Goal: Transaction & Acquisition: Purchase product/service

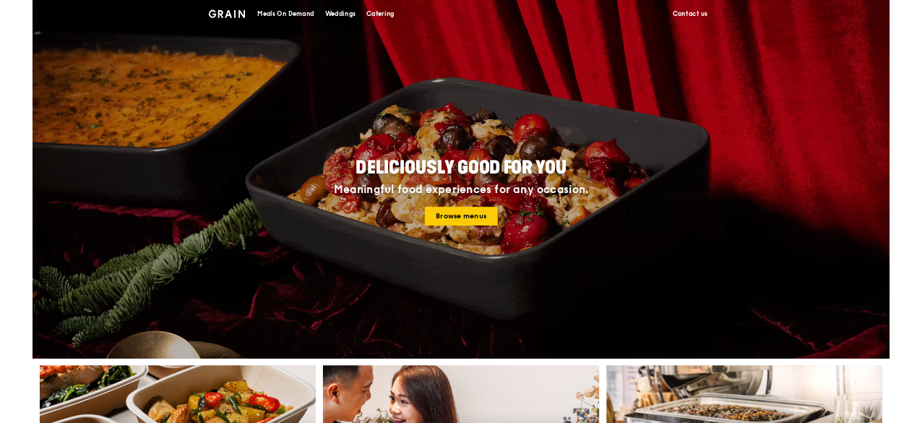
scroll to position [72, 0]
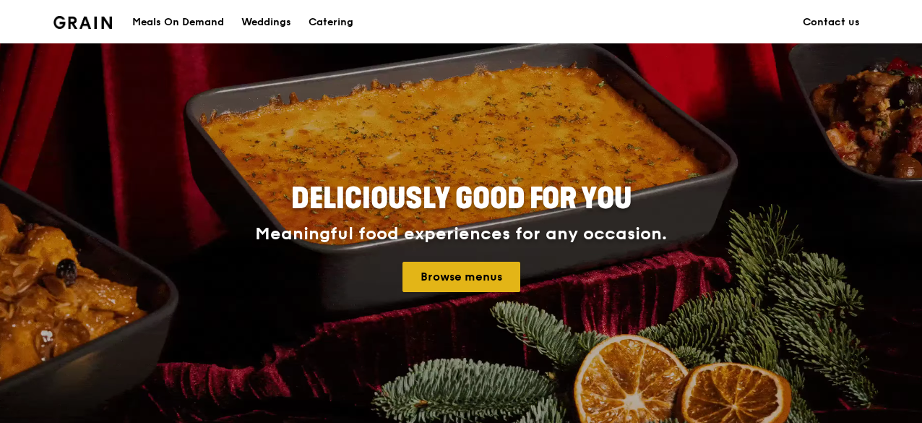
click at [486, 284] on link "Browse menus" at bounding box center [462, 277] width 118 height 30
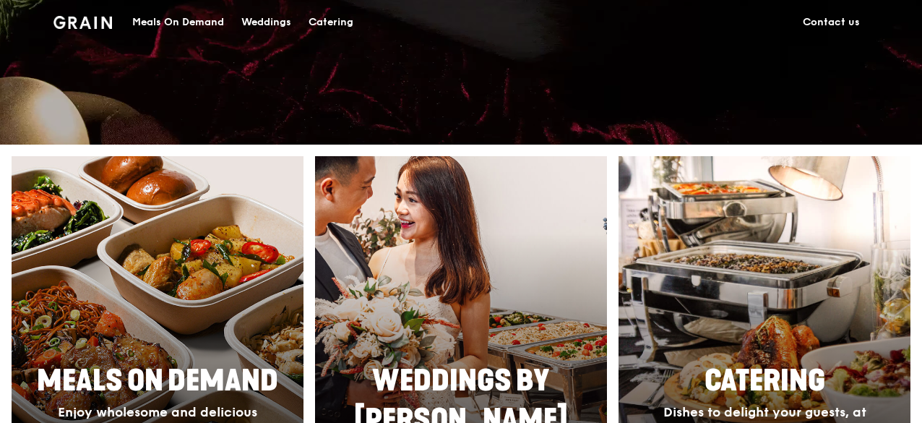
scroll to position [0, 0]
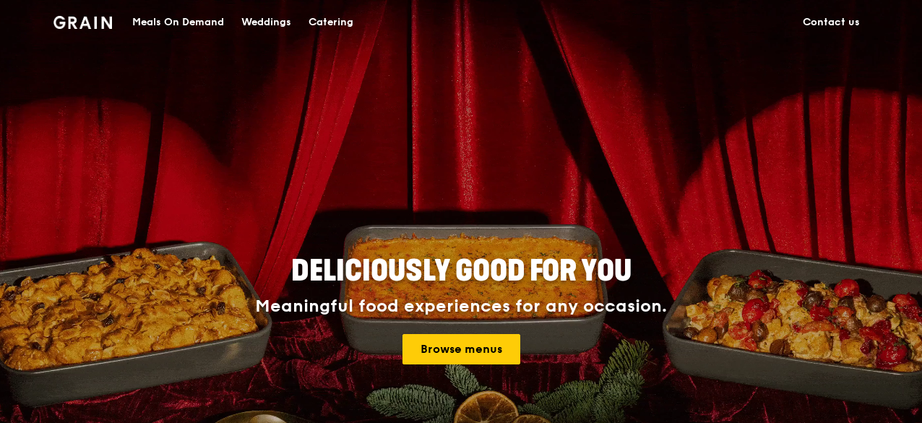
click at [171, 15] on div "Meals On Demand" at bounding box center [178, 22] width 92 height 43
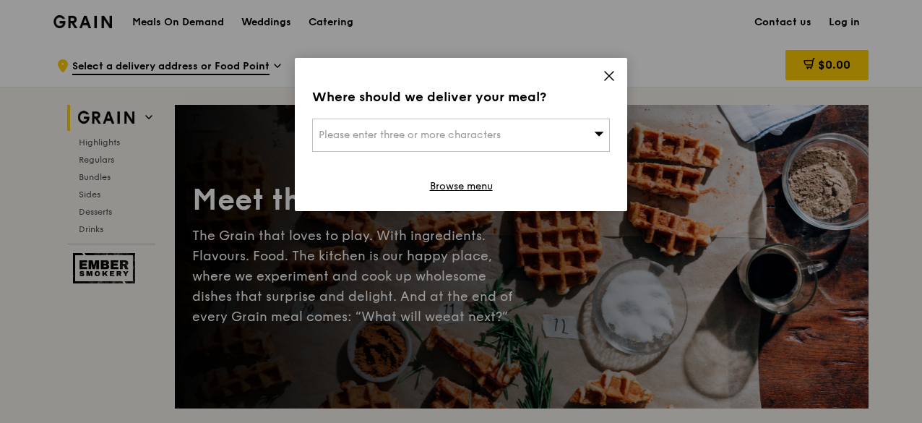
click at [545, 129] on div "Please enter three or more characters" at bounding box center [461, 135] width 298 height 33
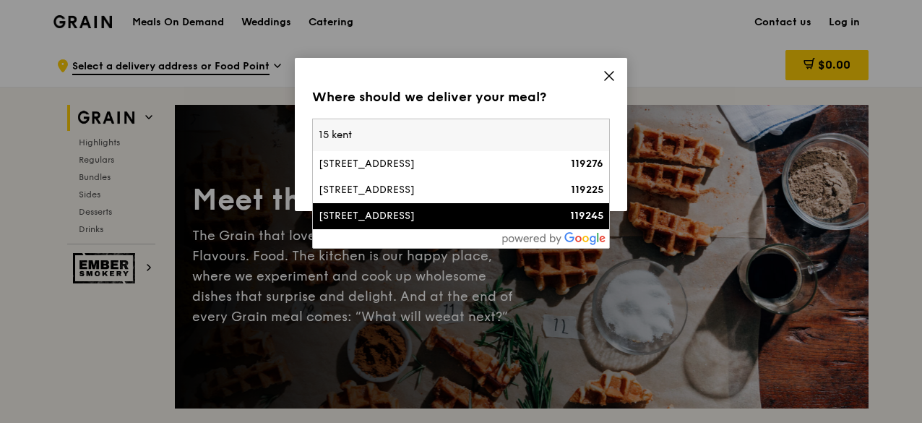
type input "15 kent"
click at [455, 220] on div "[STREET_ADDRESS]" at bounding box center [426, 216] width 214 height 14
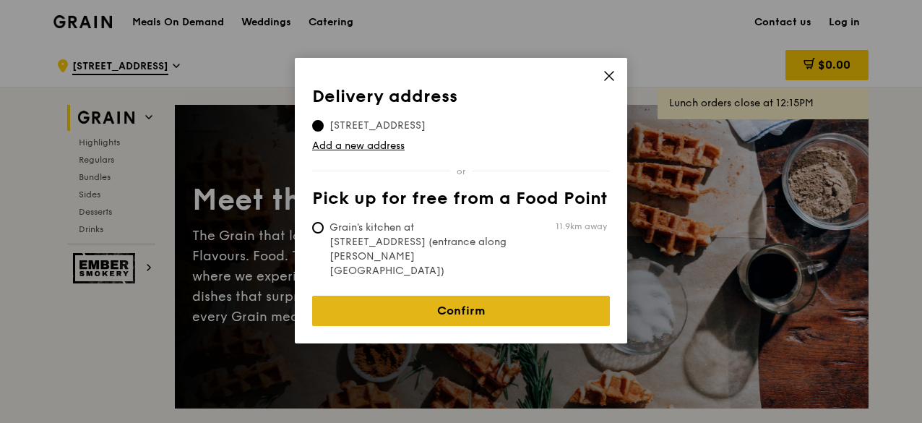
click at [491, 296] on link "Confirm" at bounding box center [461, 311] width 298 height 30
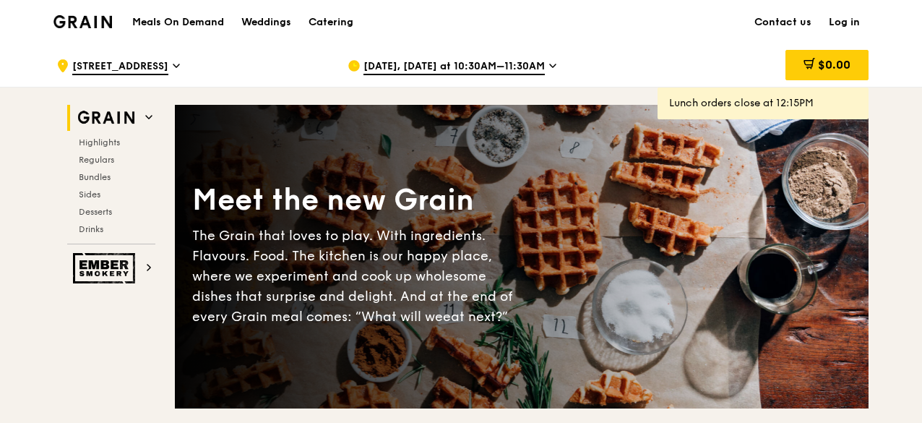
click at [496, 59] on span "Aug 18, Today at 10:30AM–11:30AM" at bounding box center [454, 67] width 181 height 16
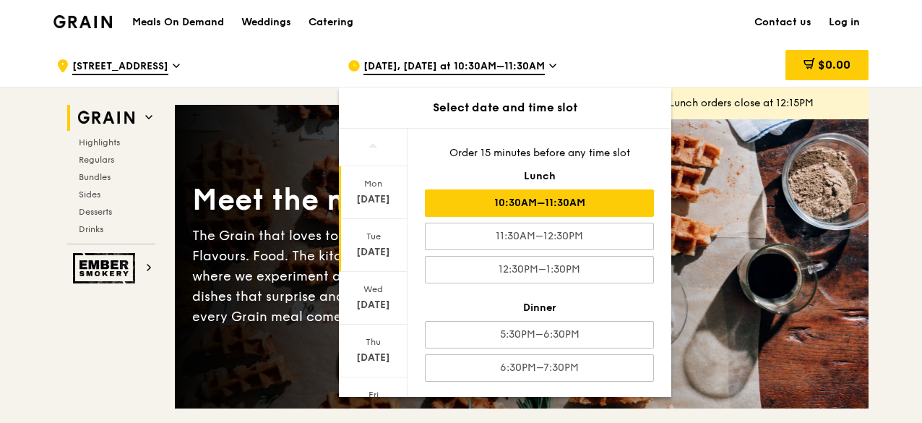
click at [374, 249] on div "Aug 19" at bounding box center [373, 252] width 64 height 14
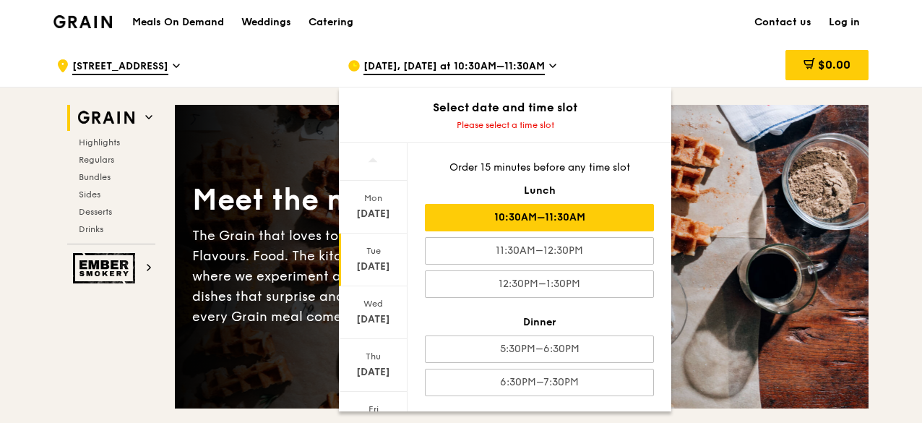
click at [595, 207] on div "10:30AM–11:30AM" at bounding box center [539, 217] width 229 height 27
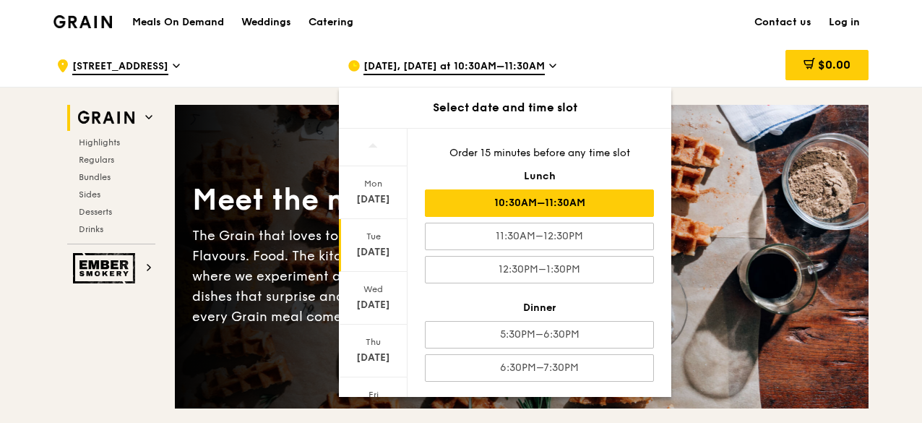
click at [689, 43] on div ".cls-1 { fill: none; stroke: #fff; stroke-linecap: round; stroke-linejoin: roun…" at bounding box center [461, 65] width 833 height 44
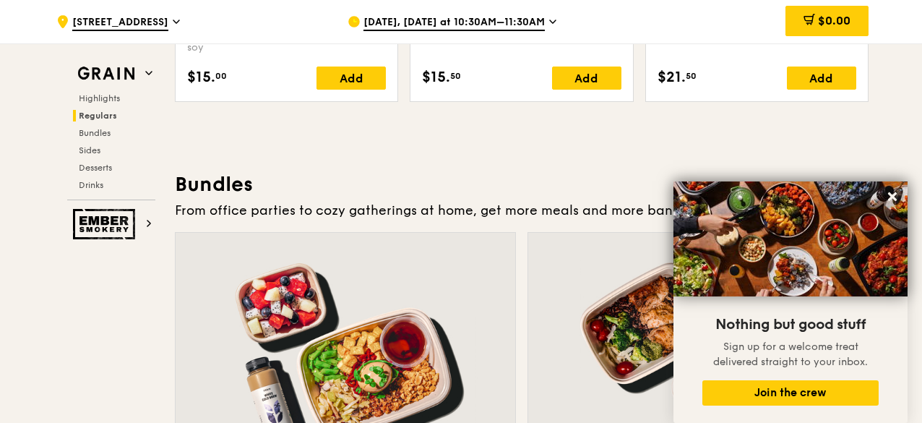
scroll to position [2241, 0]
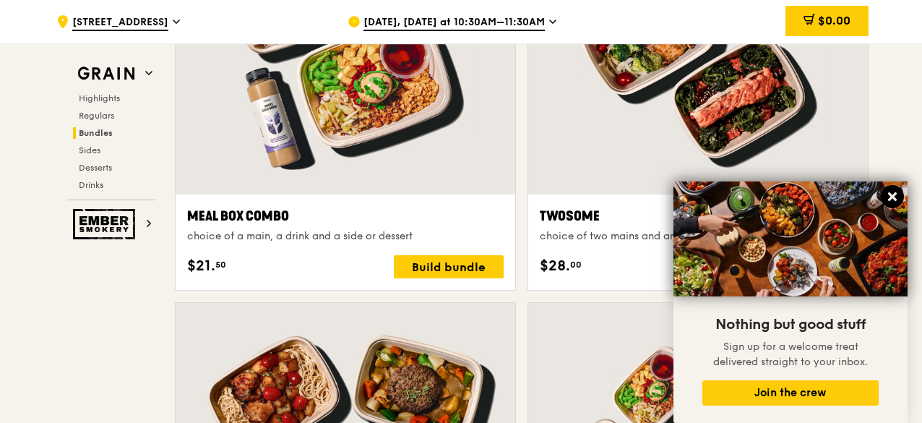
click at [888, 194] on icon at bounding box center [892, 196] width 13 height 13
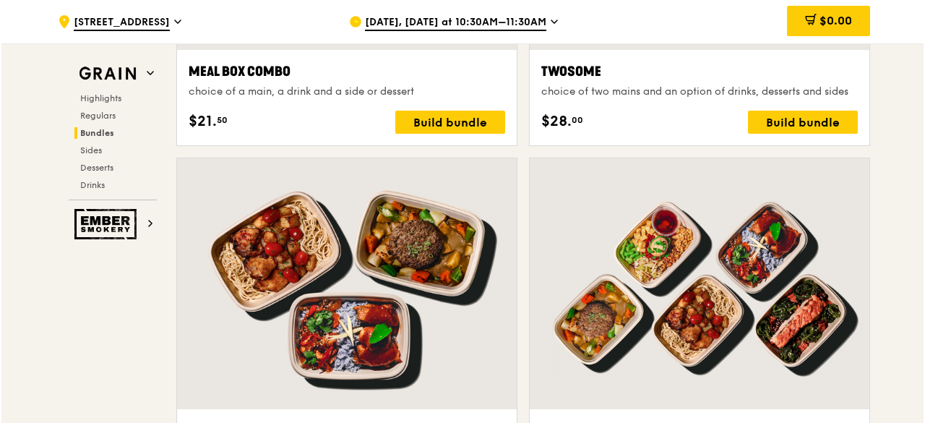
scroll to position [2602, 0]
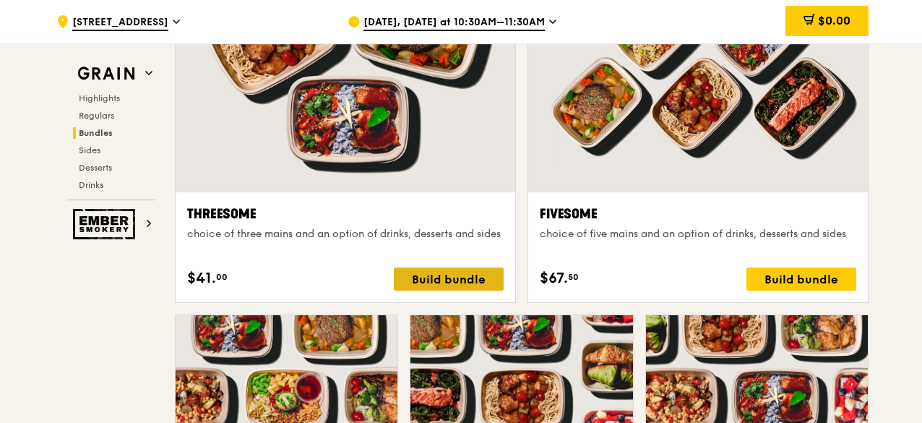
click at [476, 274] on div "Build bundle" at bounding box center [449, 278] width 110 height 23
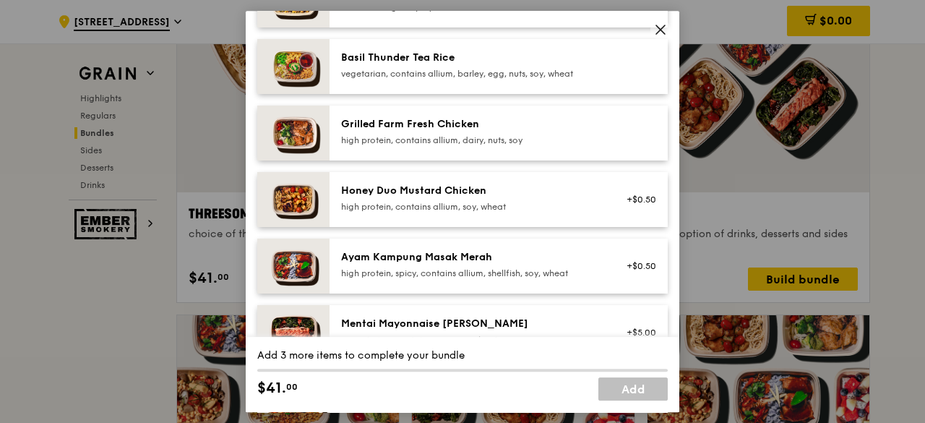
scroll to position [168, 0]
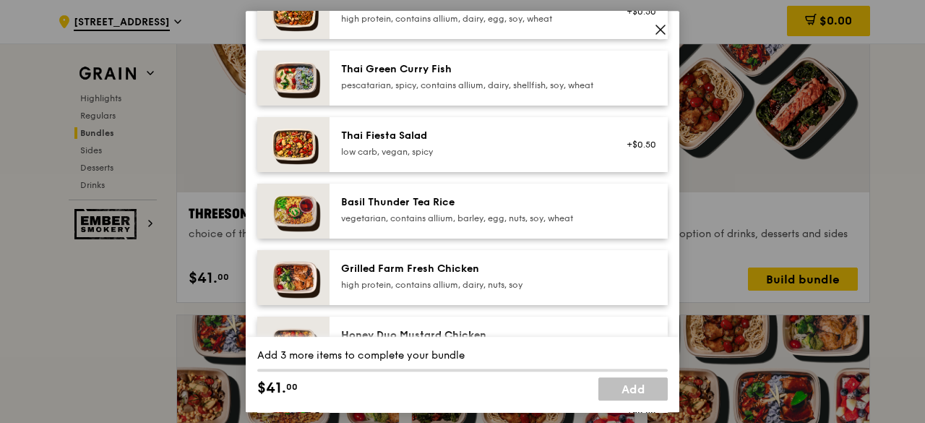
click at [464, 223] on div "vegetarian, contains allium, barley, egg, nuts, soy, wheat" at bounding box center [470, 218] width 259 height 12
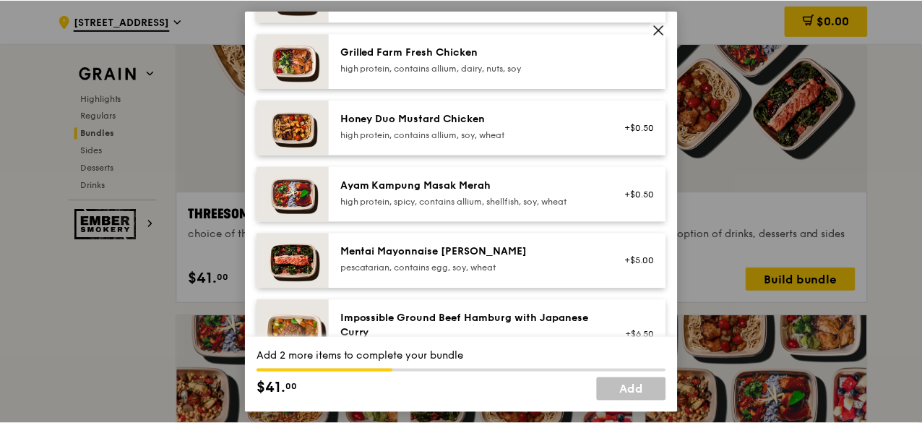
scroll to position [457, 0]
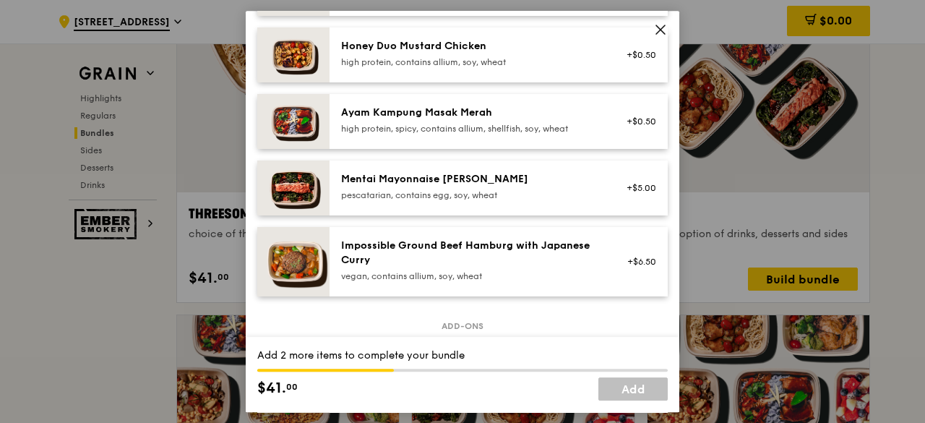
click at [588, 186] on div "Mentai Mayonnaise [PERSON_NAME]" at bounding box center [470, 179] width 259 height 14
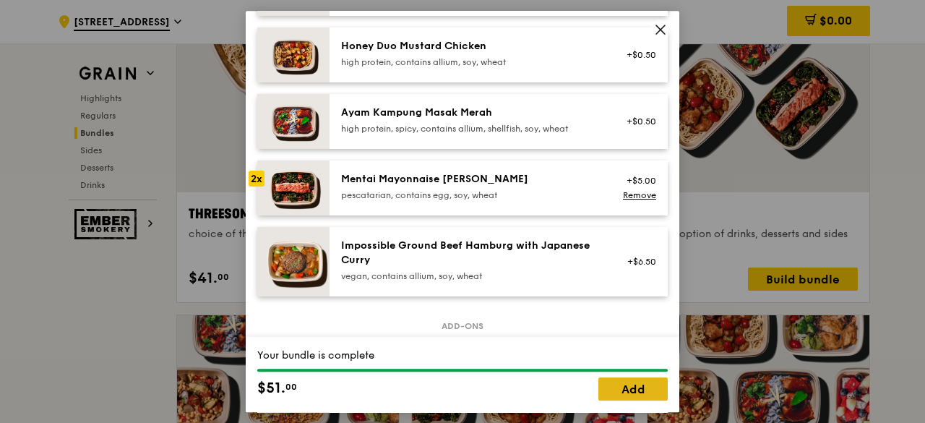
click at [632, 392] on link "Add" at bounding box center [632, 388] width 69 height 23
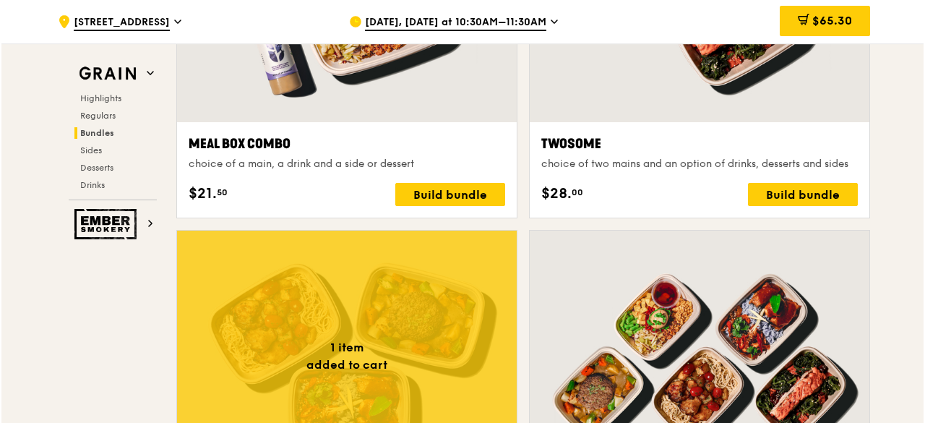
scroll to position [2530, 0]
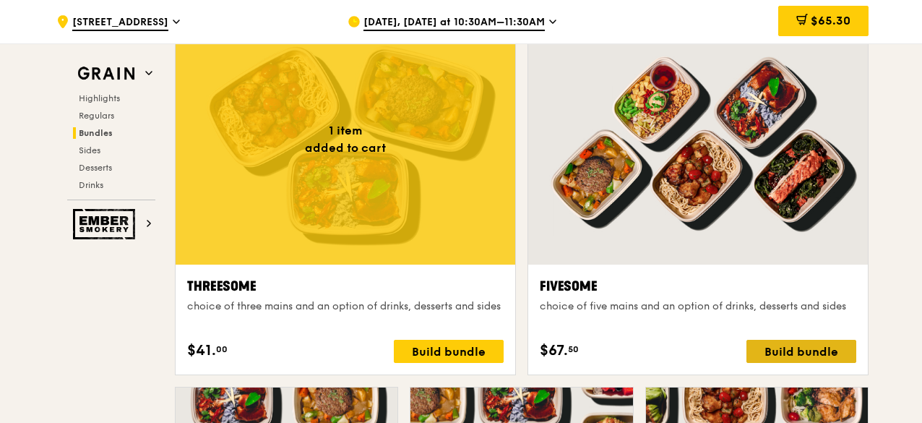
click at [828, 344] on div "Build bundle" at bounding box center [802, 351] width 110 height 23
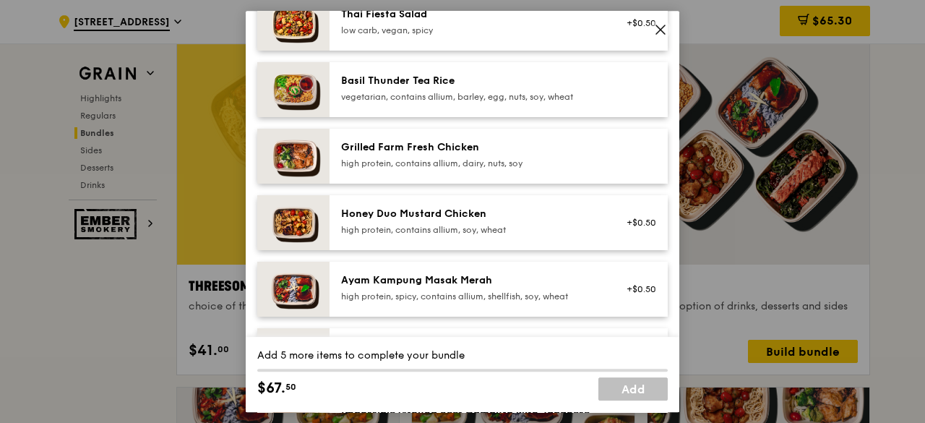
scroll to position [506, 0]
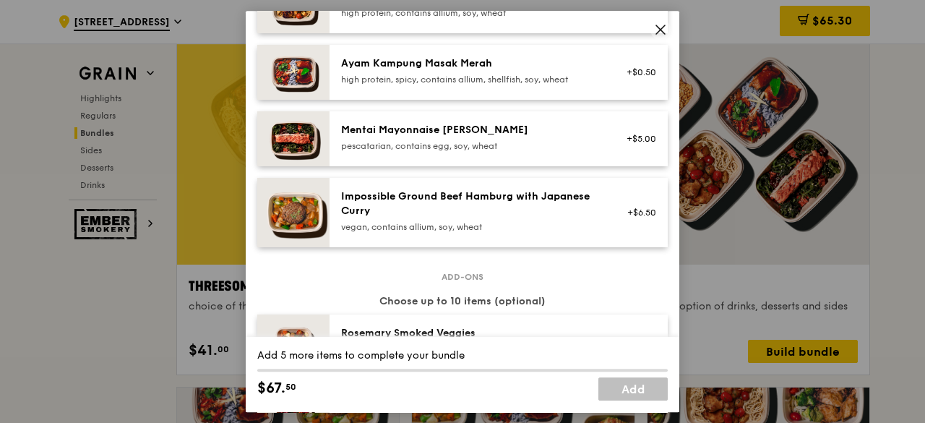
click at [519, 152] on div "pescatarian, contains egg, soy, wheat" at bounding box center [470, 146] width 259 height 12
click at [520, 152] on div "pescatarian, contains egg, soy, wheat" at bounding box center [470, 146] width 259 height 12
click at [520, 151] on div "pescatarian, contains egg, soy, wheat" at bounding box center [470, 146] width 259 height 12
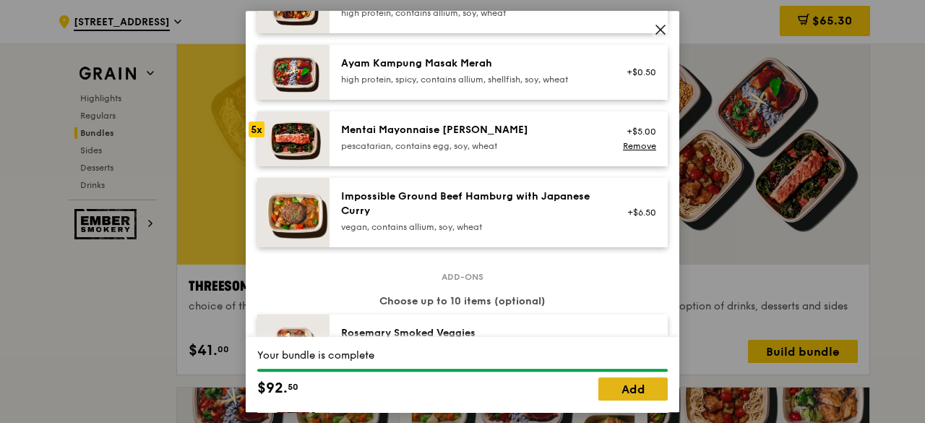
click at [648, 391] on link "Add" at bounding box center [632, 388] width 69 height 23
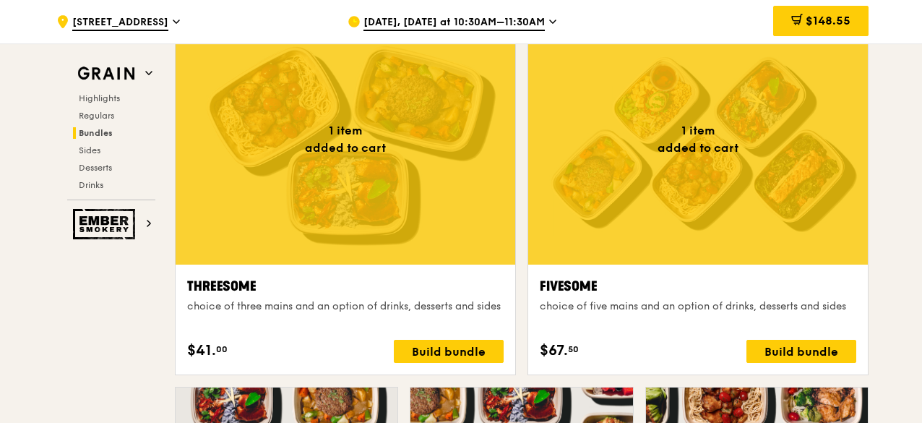
click at [635, 215] on div at bounding box center [698, 139] width 340 height 251
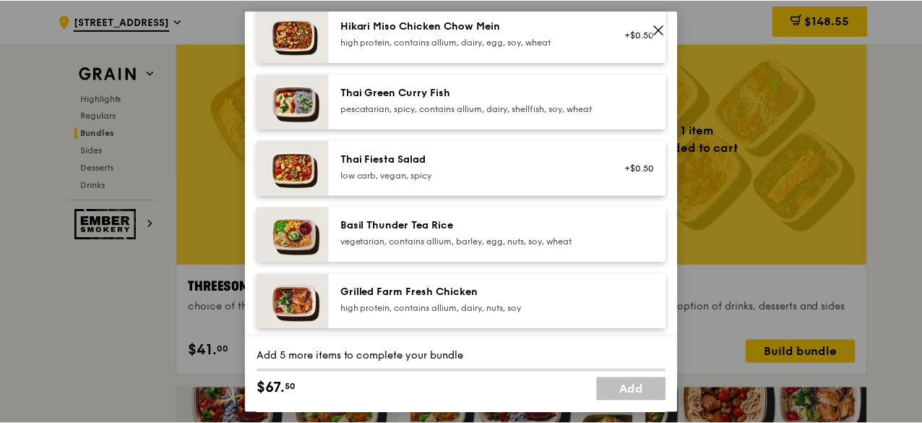
scroll to position [289, 0]
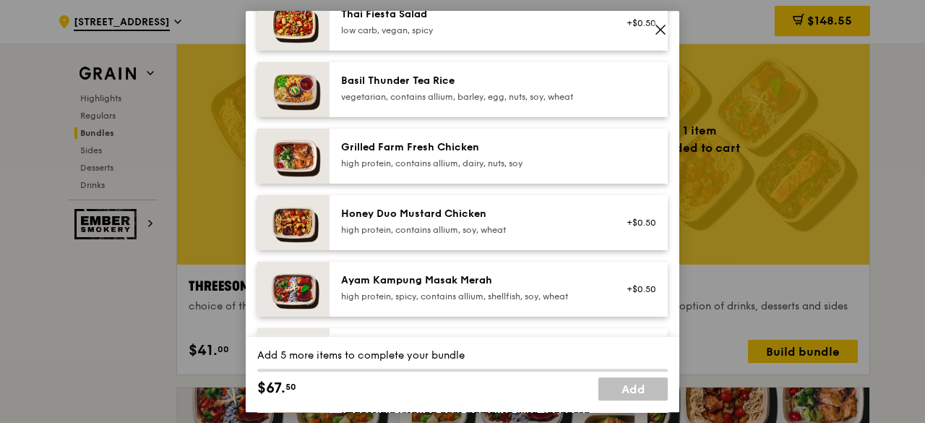
click at [666, 29] on icon at bounding box center [660, 29] width 13 height 13
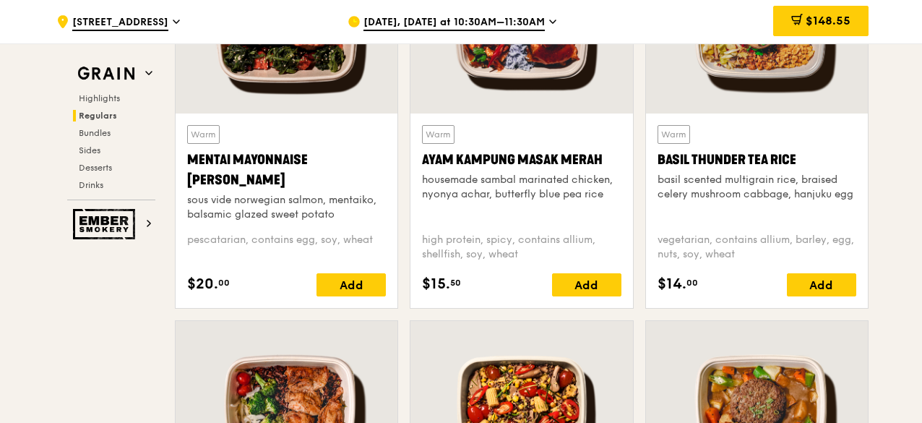
scroll to position [1662, 0]
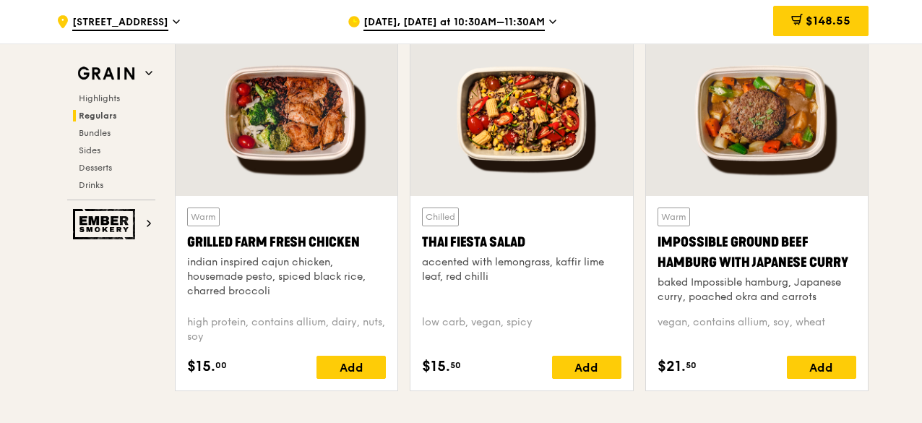
drag, startPoint x: 351, startPoint y: 111, endPoint x: 284, endPoint y: 194, distance: 105.9
click at [284, 194] on div at bounding box center [287, 114] width 222 height 164
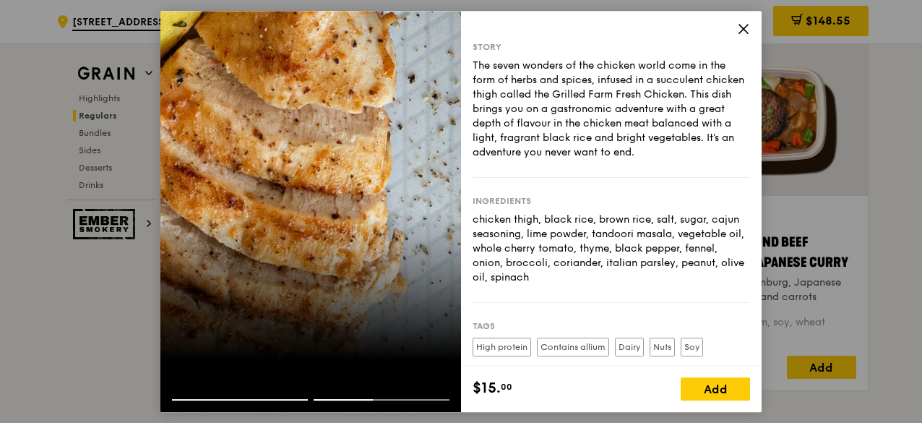
click at [739, 26] on icon at bounding box center [743, 28] width 13 height 13
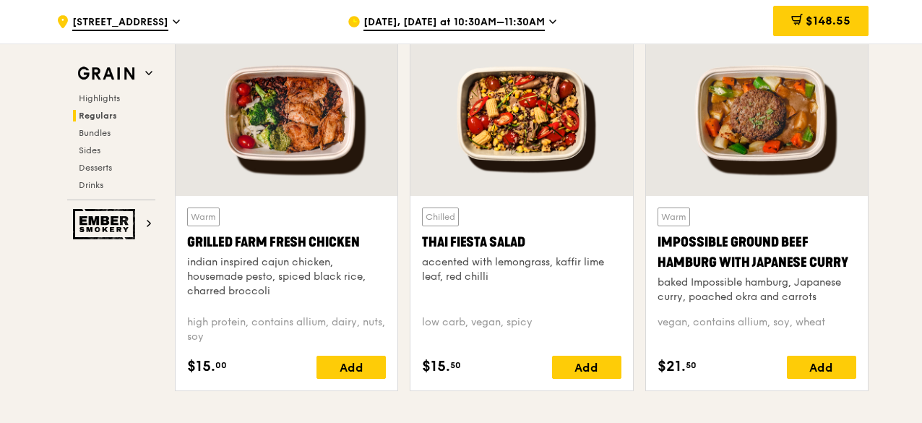
click at [585, 135] on div at bounding box center [522, 114] width 222 height 164
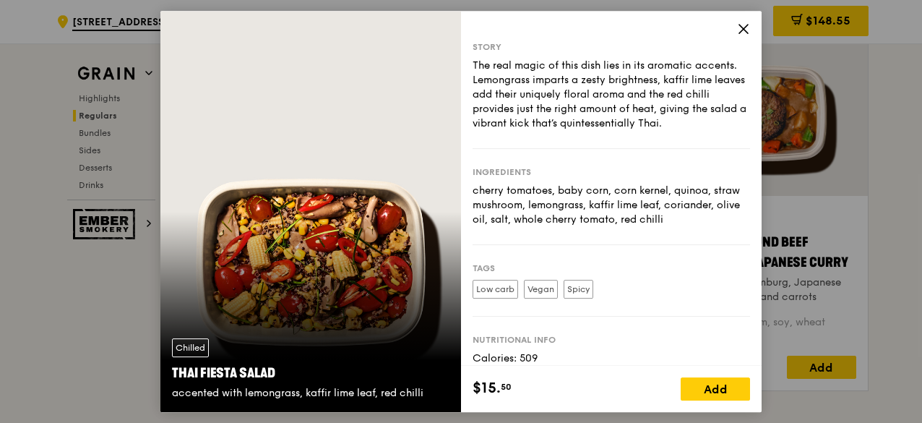
click at [747, 34] on icon at bounding box center [743, 28] width 13 height 13
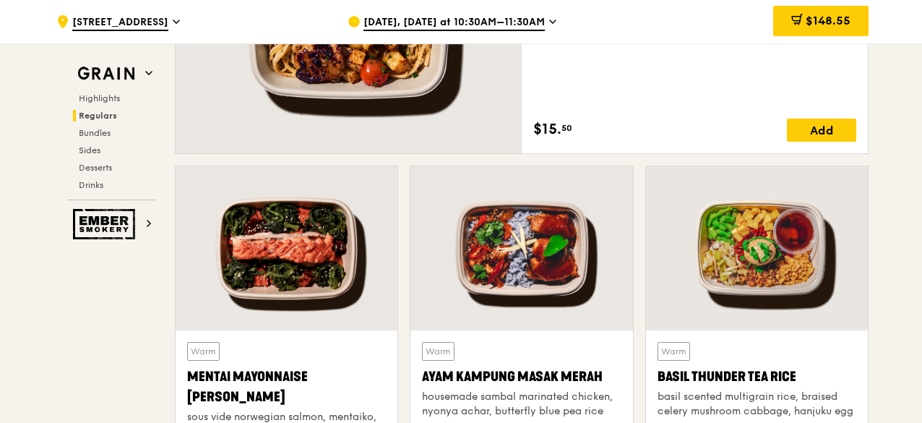
scroll to position [1012, 0]
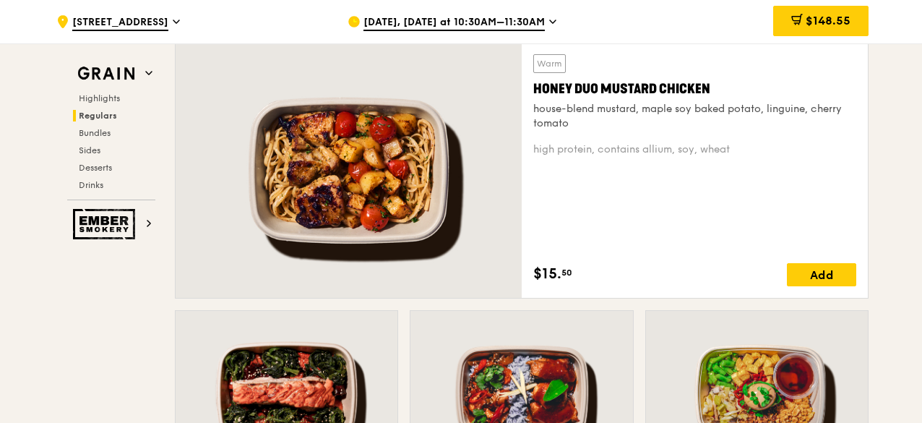
click at [478, 106] on div at bounding box center [349, 170] width 346 height 255
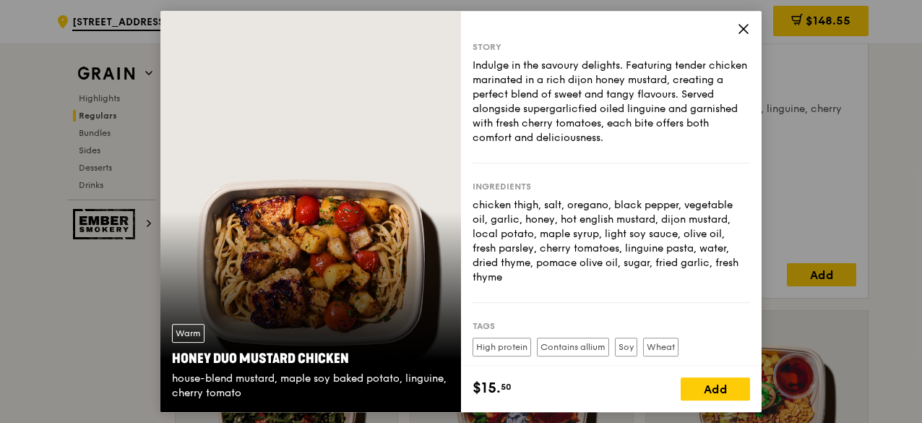
click at [744, 27] on icon at bounding box center [743, 28] width 13 height 13
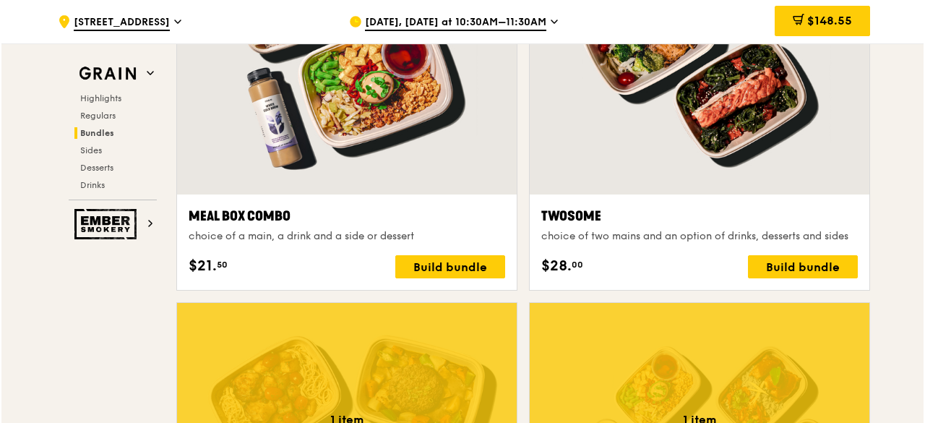
scroll to position [2530, 0]
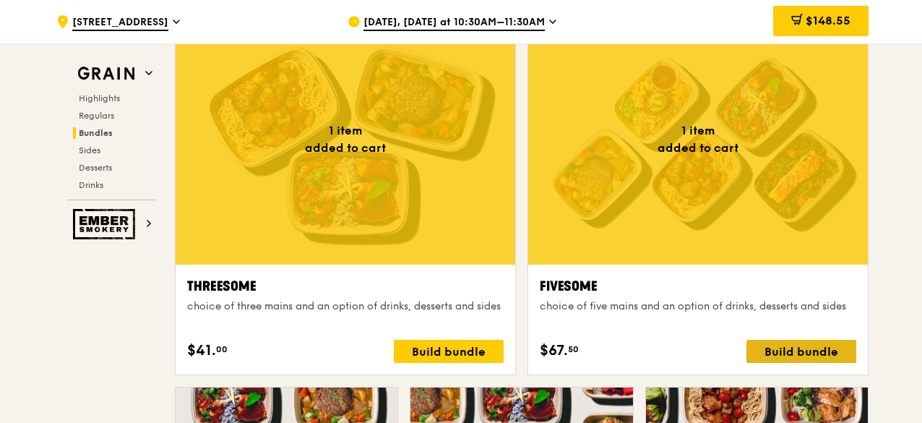
click at [782, 340] on div "Build bundle" at bounding box center [802, 351] width 110 height 23
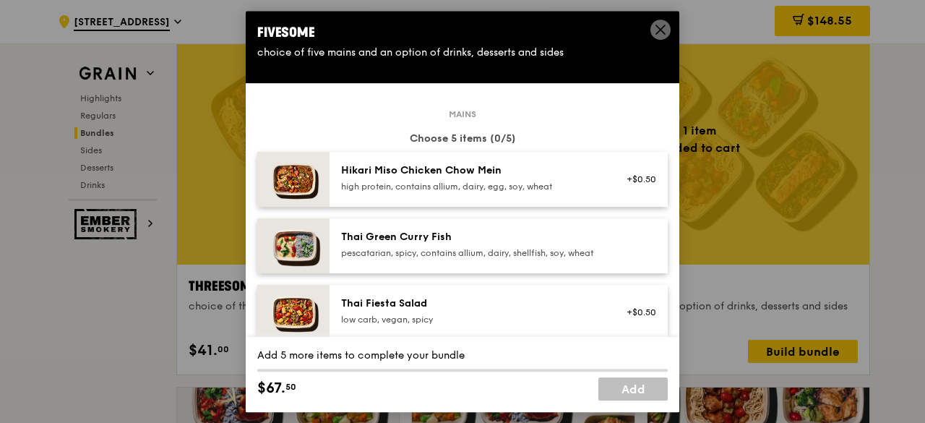
scroll to position [217, 0]
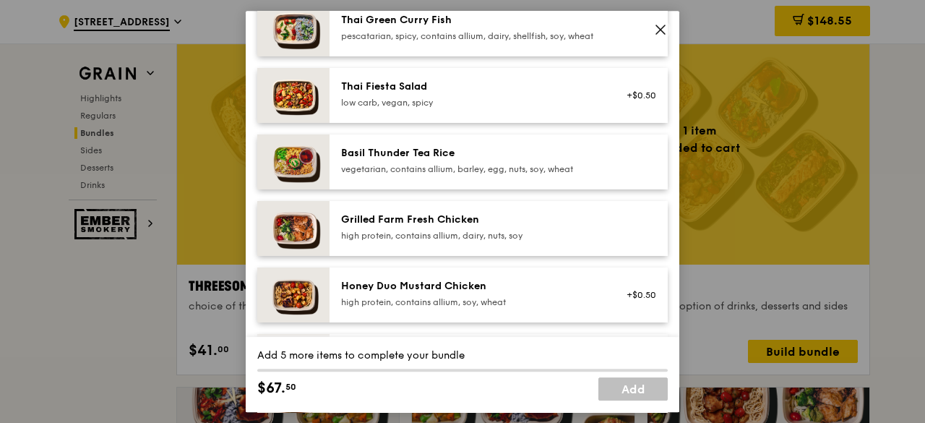
click at [579, 227] on div "Grilled Farm Fresh Chicken" at bounding box center [470, 219] width 259 height 14
click at [623, 236] on link "Remove" at bounding box center [639, 231] width 33 height 10
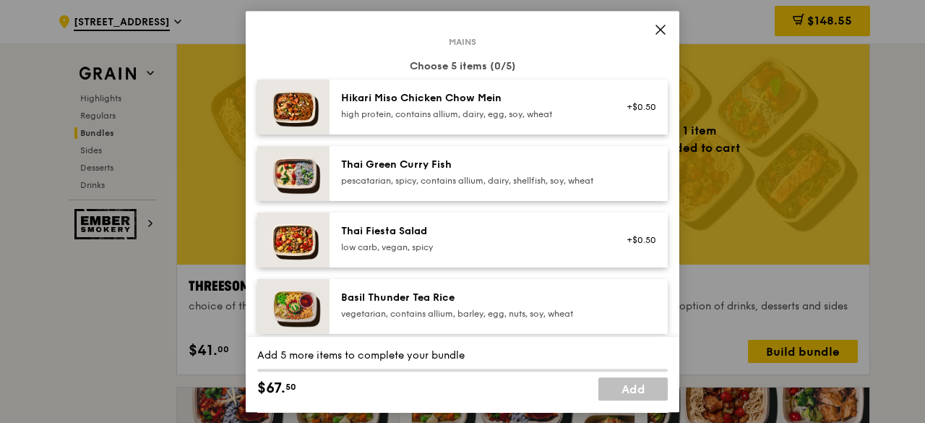
scroll to position [0, 0]
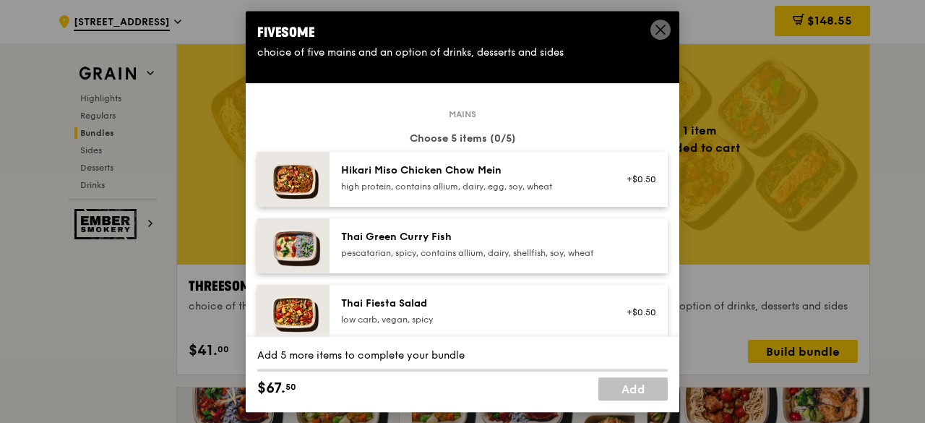
click at [557, 173] on div "Hikari Miso Chicken Chow Mein" at bounding box center [470, 170] width 259 height 14
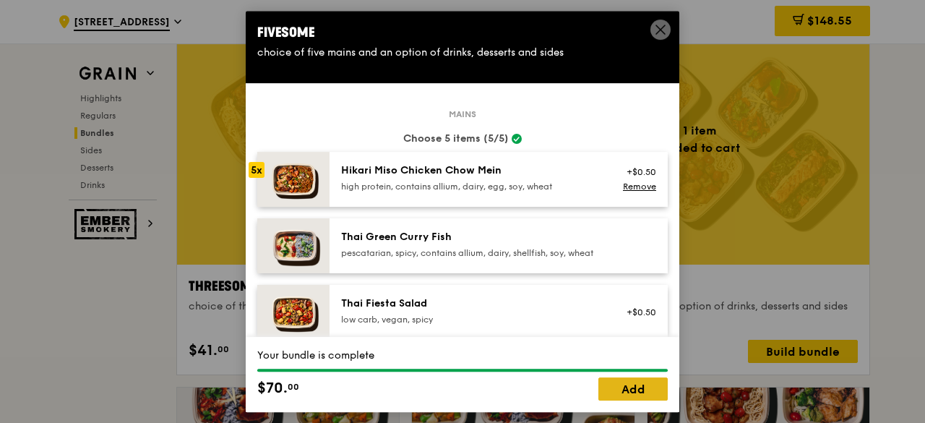
click at [661, 396] on link "Add" at bounding box center [632, 388] width 69 height 23
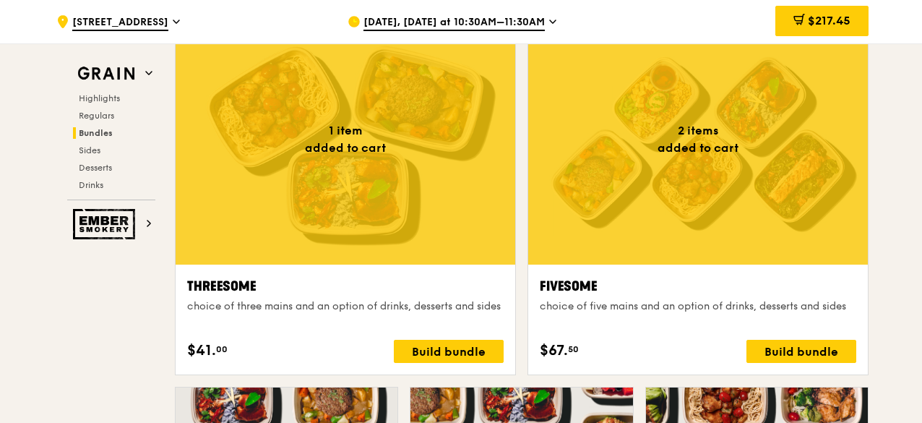
click at [647, 191] on div at bounding box center [698, 139] width 340 height 251
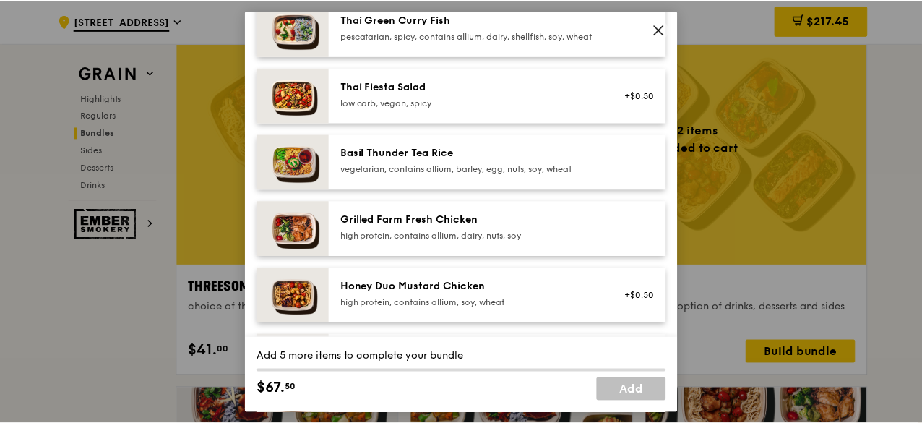
scroll to position [72, 0]
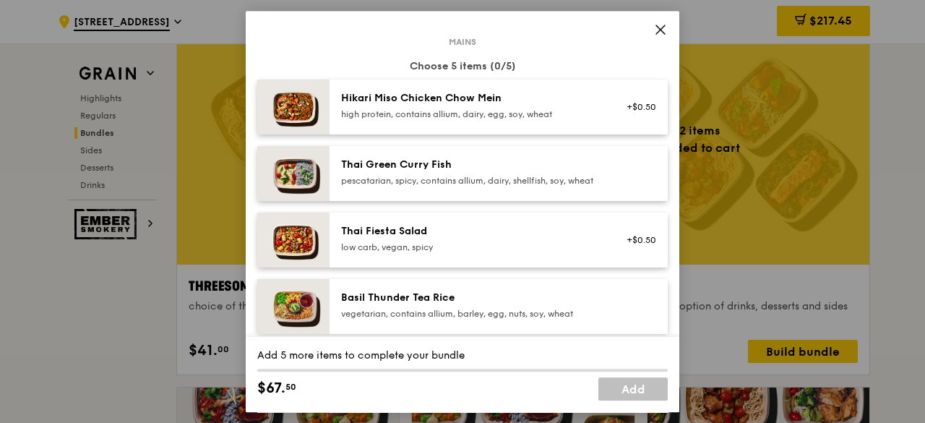
click at [657, 32] on icon at bounding box center [660, 29] width 9 height 9
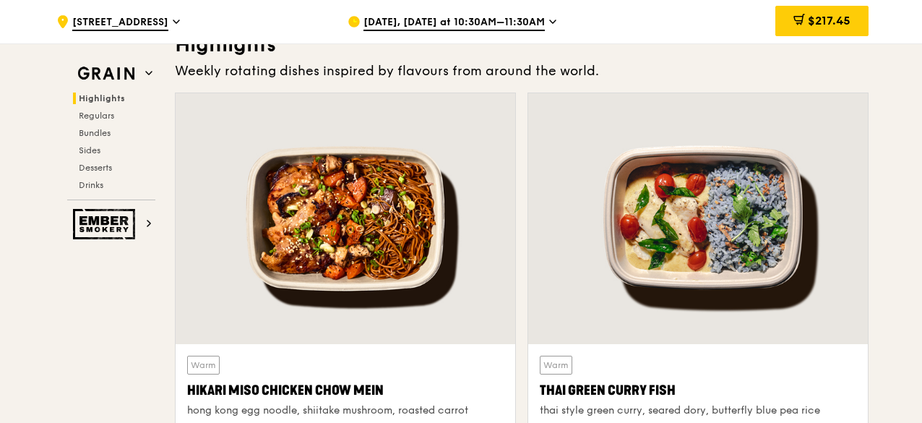
scroll to position [506, 0]
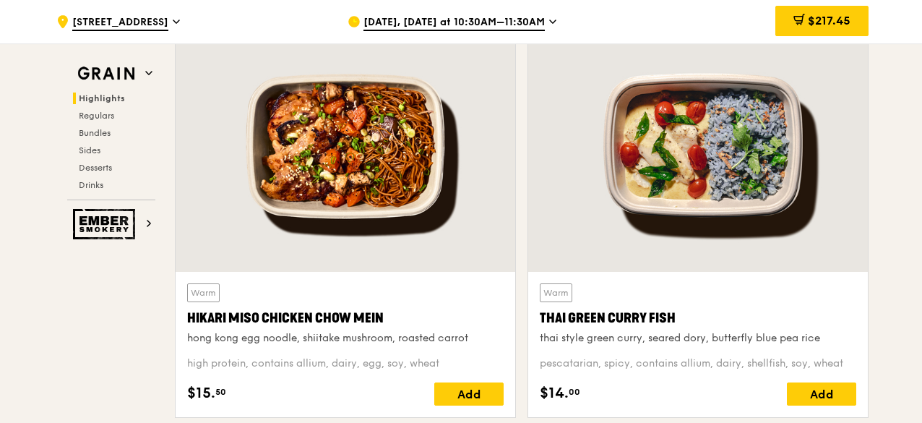
click at [421, 215] on div at bounding box center [346, 146] width 340 height 251
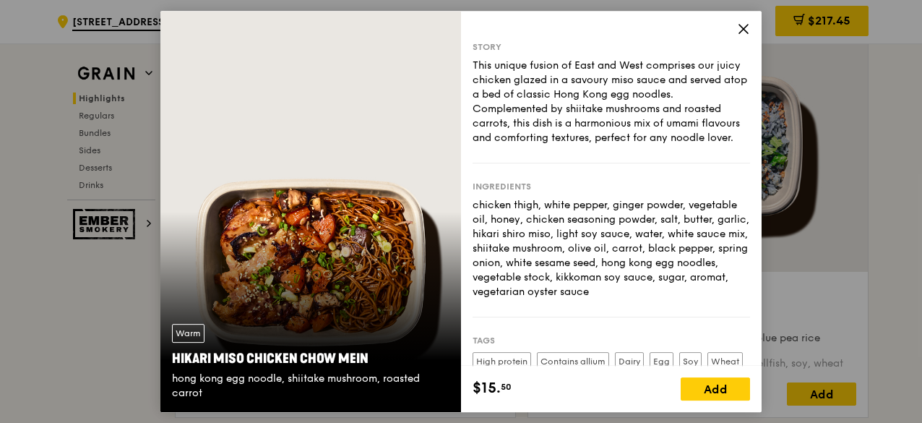
click at [740, 23] on icon at bounding box center [743, 28] width 13 height 13
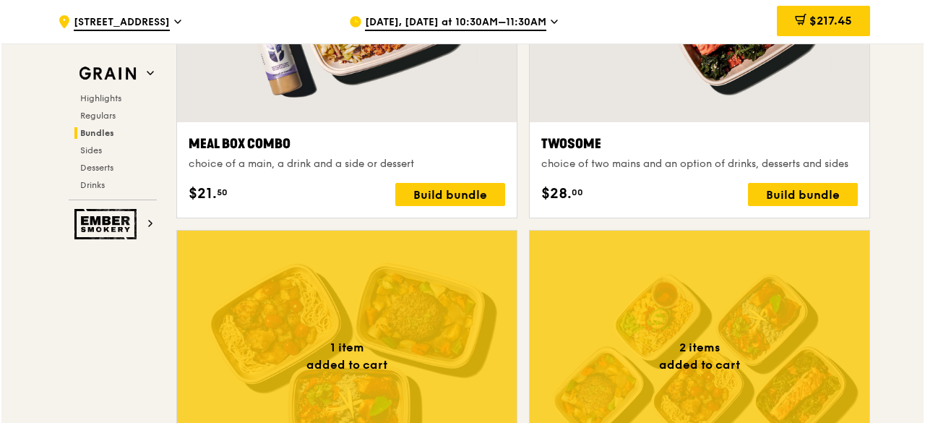
scroll to position [2602, 0]
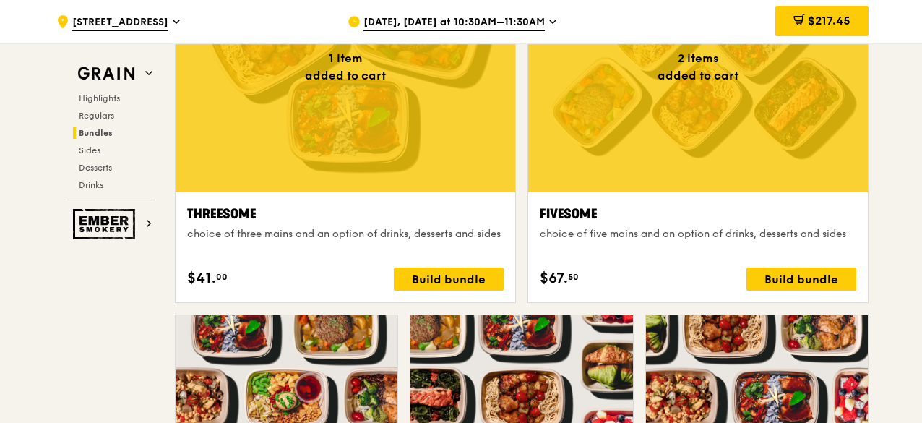
click at [695, 144] on div at bounding box center [698, 66] width 340 height 251
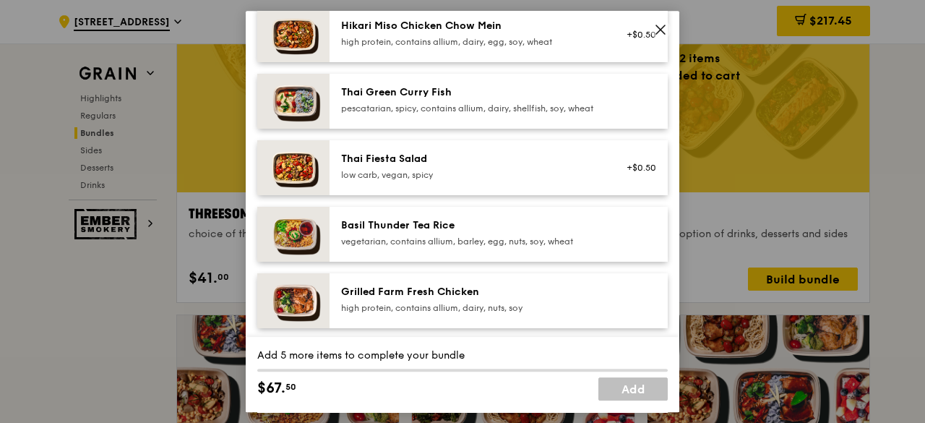
scroll to position [217, 0]
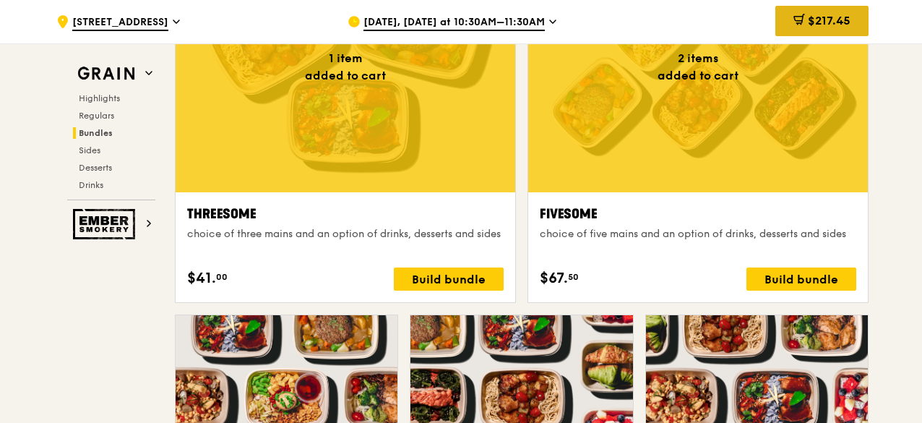
click at [836, 18] on span "$217.45" at bounding box center [829, 21] width 43 height 14
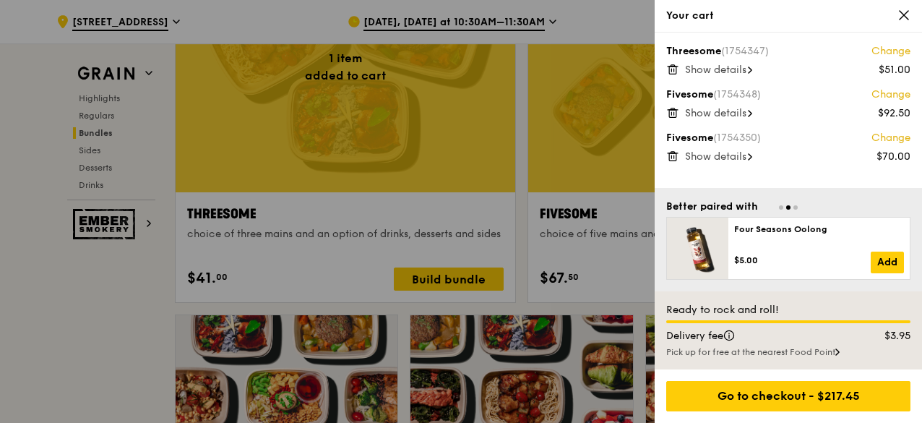
click at [734, 71] on span "Show details" at bounding box center [715, 70] width 61 height 12
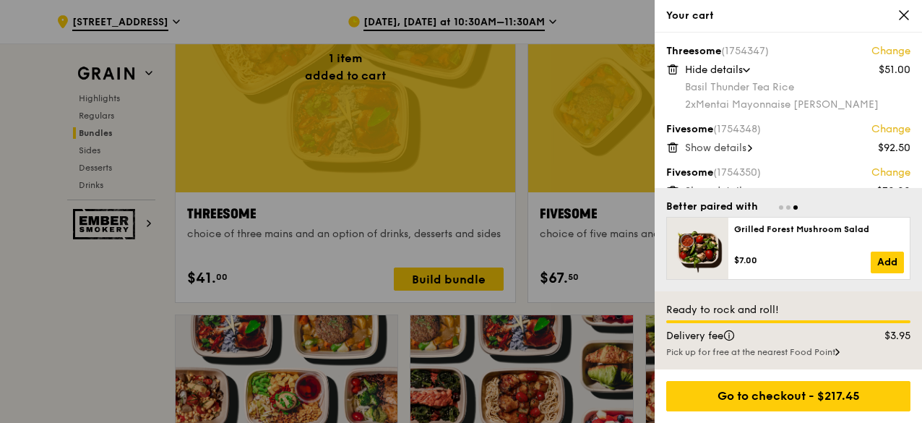
click at [675, 69] on icon at bounding box center [672, 69] width 13 height 13
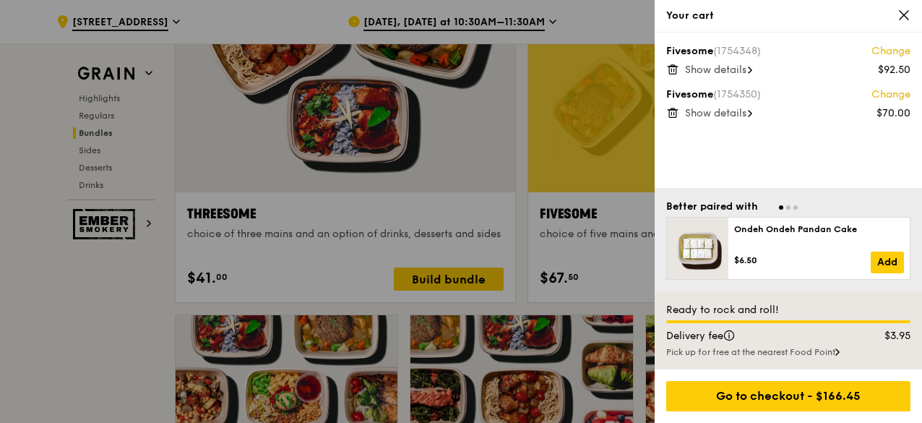
click at [718, 72] on span "Show details" at bounding box center [715, 70] width 61 height 12
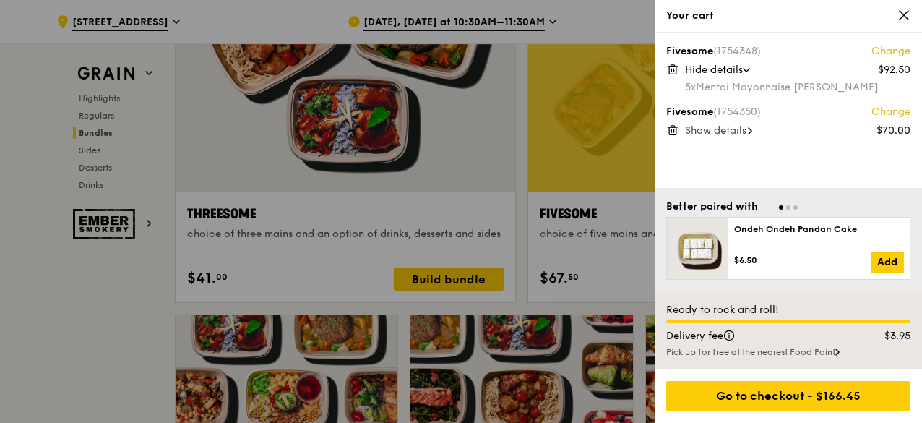
click at [703, 131] on span "Show details" at bounding box center [715, 130] width 61 height 12
click at [485, 217] on div at bounding box center [461, 211] width 922 height 423
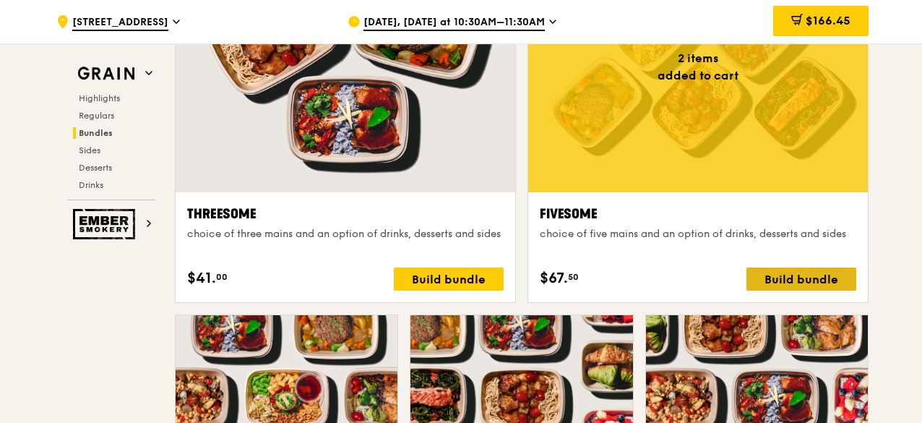
click at [810, 274] on div "Build bundle" at bounding box center [802, 278] width 110 height 23
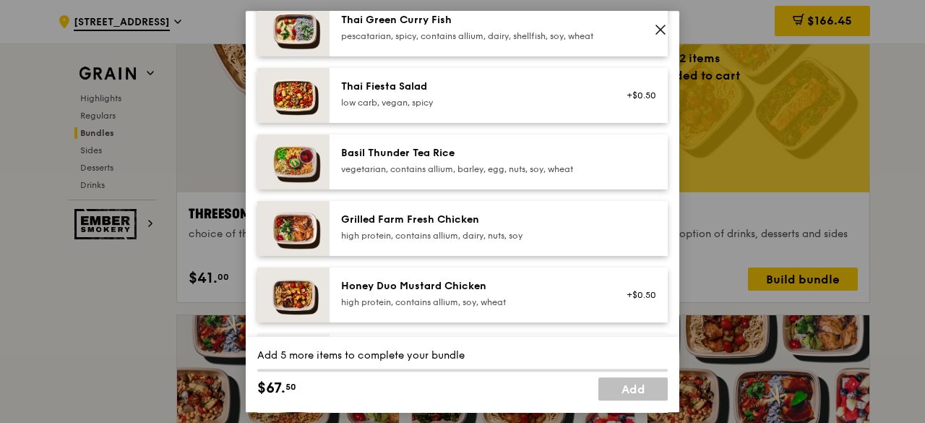
click at [431, 222] on div "Grilled Farm Fresh Chicken high protein, contains allium, dairy, nuts, soy" at bounding box center [499, 228] width 338 height 55
click at [431, 222] on div "Grilled Farm Fresh Chicken high protein, contains allium, dairy, nuts, soy Remo…" at bounding box center [499, 228] width 338 height 55
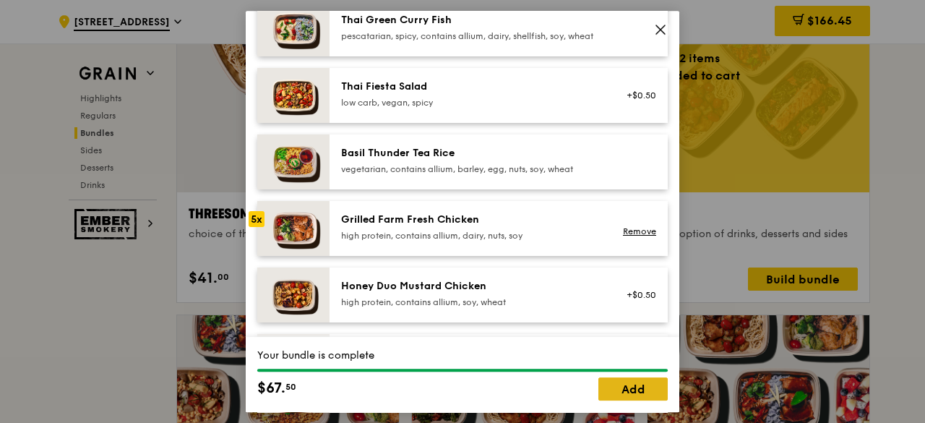
click at [629, 384] on link "Add" at bounding box center [632, 388] width 69 height 23
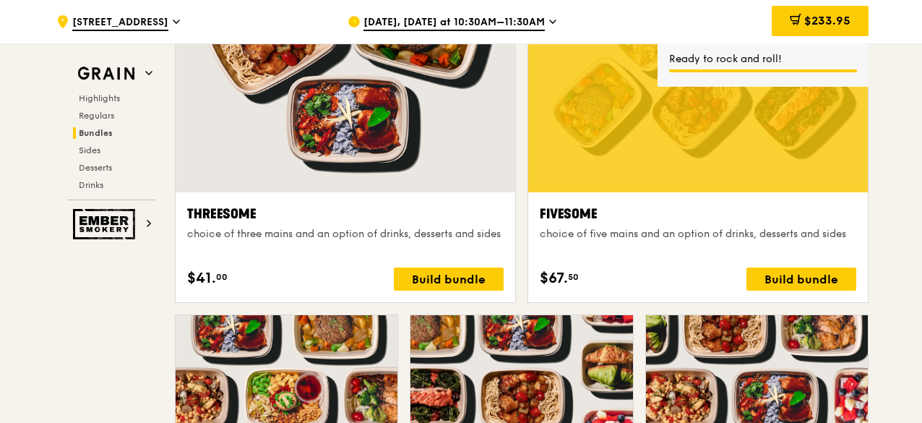
click at [709, 155] on div at bounding box center [698, 66] width 340 height 251
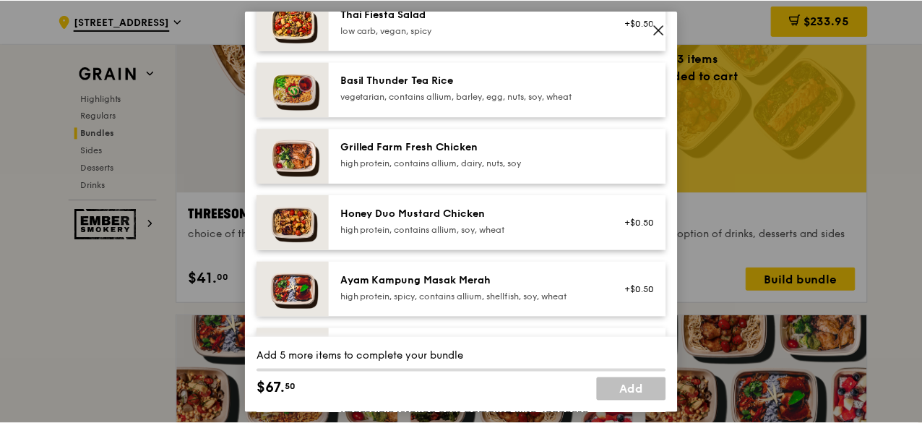
scroll to position [434, 0]
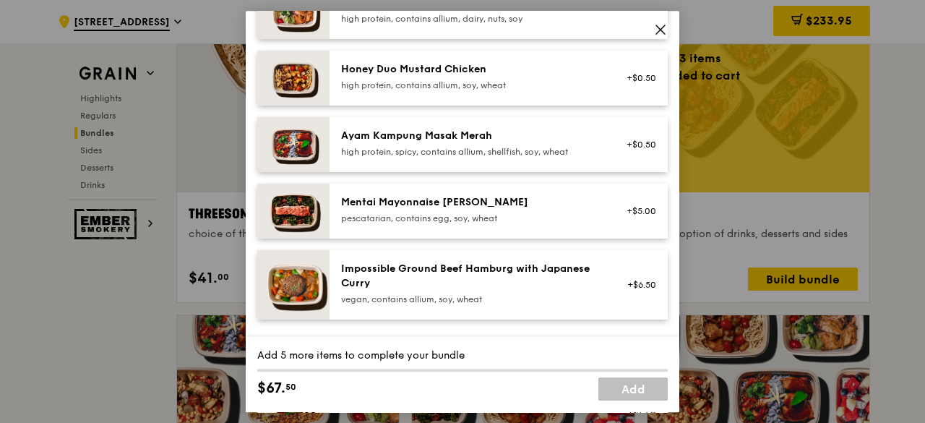
click at [513, 224] on div "pescatarian, contains egg, soy, wheat" at bounding box center [470, 218] width 259 height 12
click at [458, 91] on div "high protein, contains allium, soy, wheat" at bounding box center [470, 86] width 259 height 12
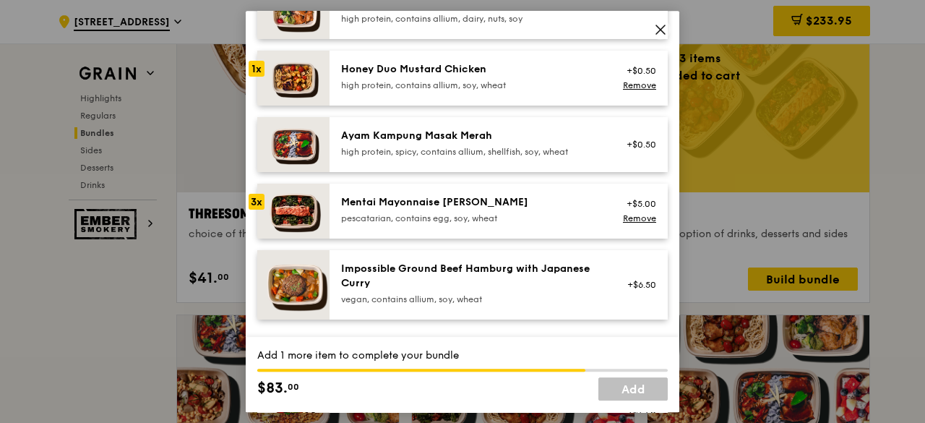
click at [458, 91] on div "high protein, contains allium, soy, wheat" at bounding box center [470, 86] width 259 height 12
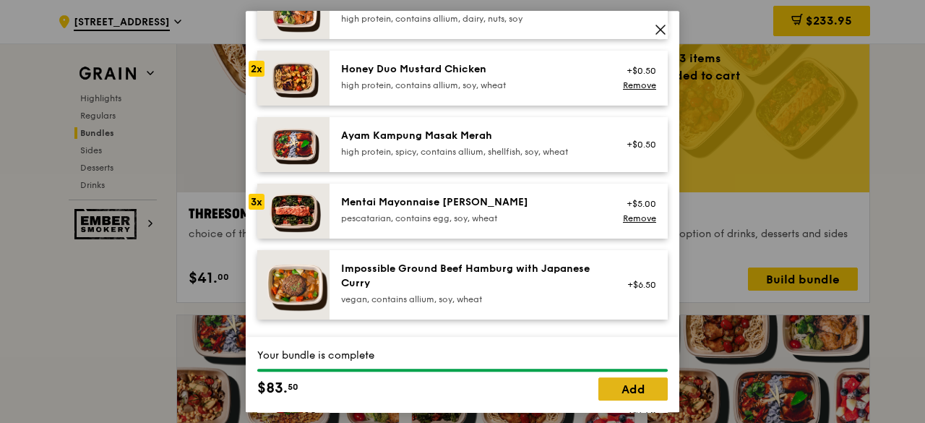
click at [650, 385] on link "Add" at bounding box center [632, 388] width 69 height 23
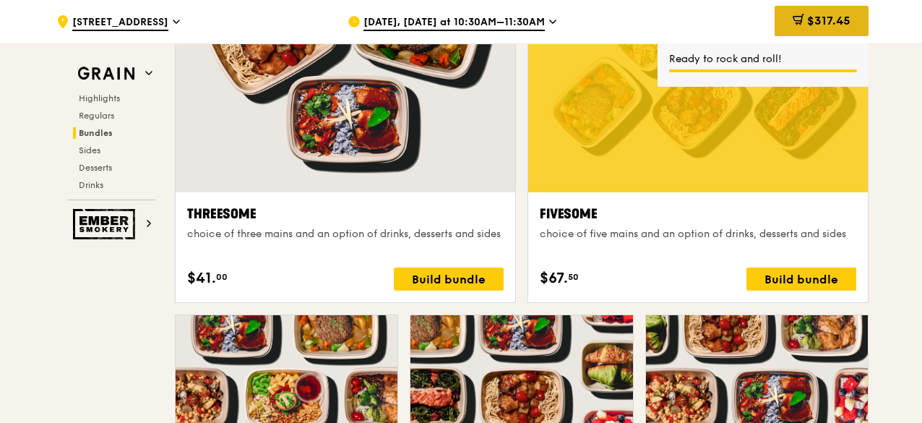
click at [834, 24] on span "$317.45" at bounding box center [828, 21] width 43 height 14
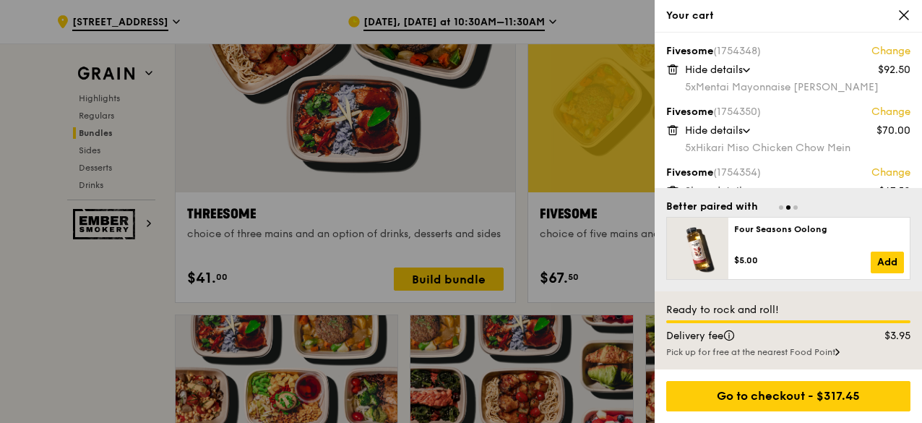
scroll to position [62, 0]
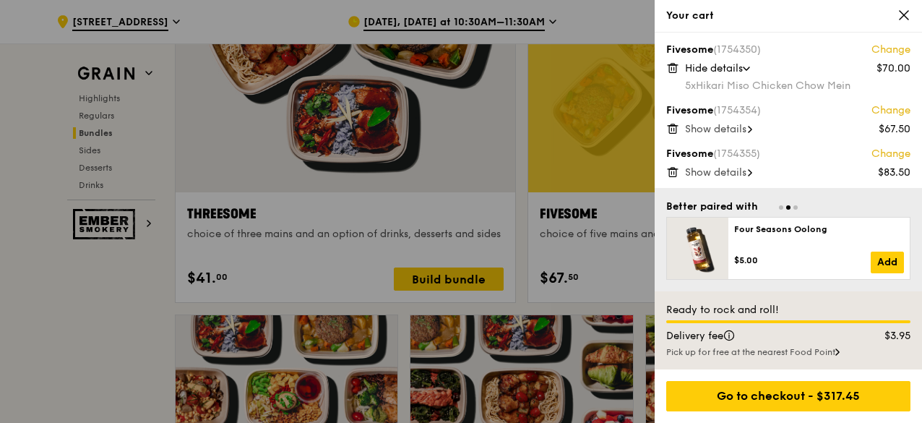
click at [727, 120] on div "Fivesome (1754354) Change $67.50 Show details" at bounding box center [788, 119] width 244 height 32
click at [729, 123] on span "Show details" at bounding box center [715, 129] width 61 height 12
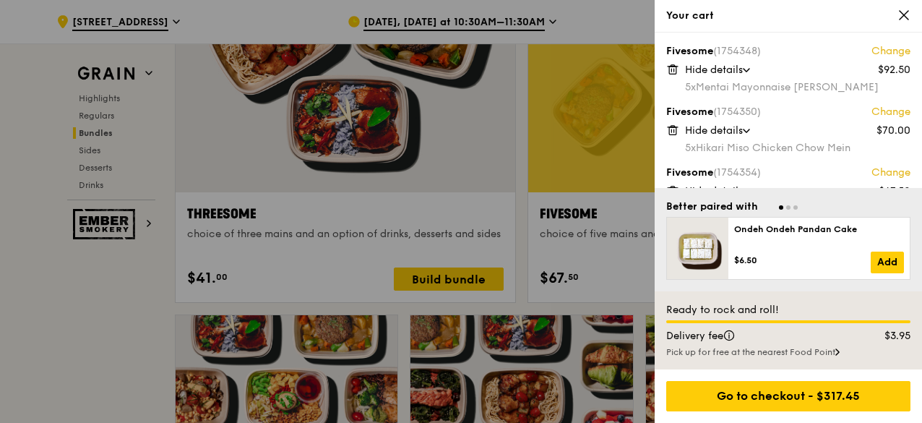
scroll to position [80, 0]
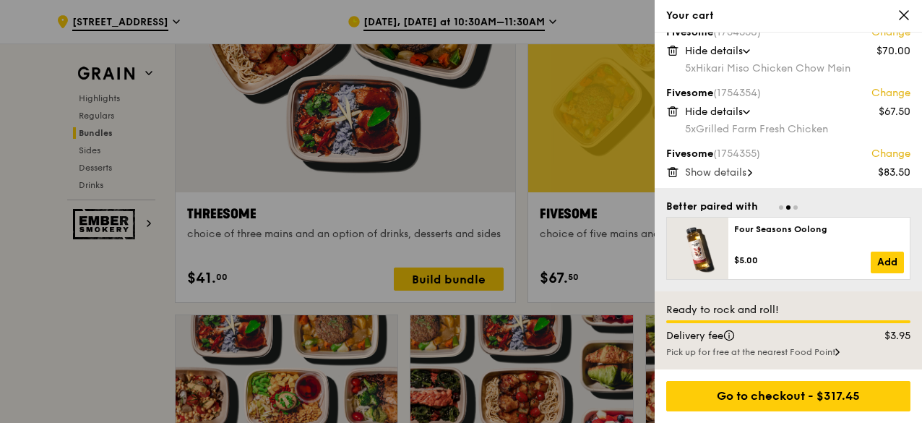
click at [747, 167] on span "Show details" at bounding box center [715, 172] width 61 height 12
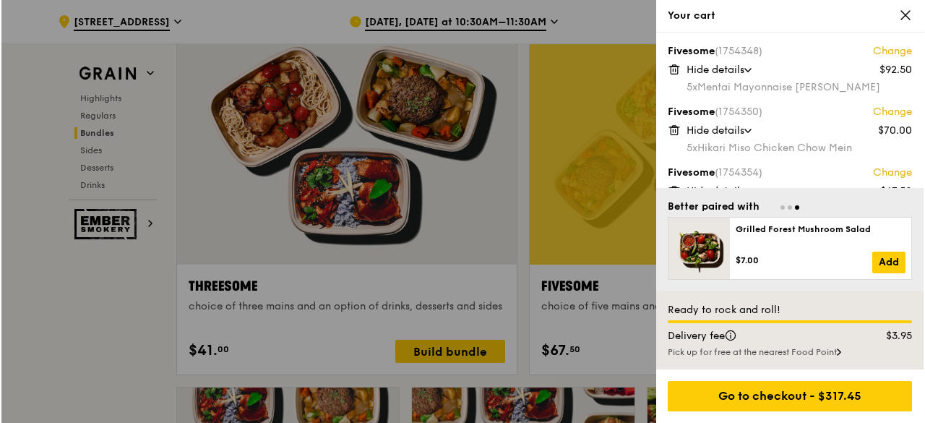
scroll to position [114, 0]
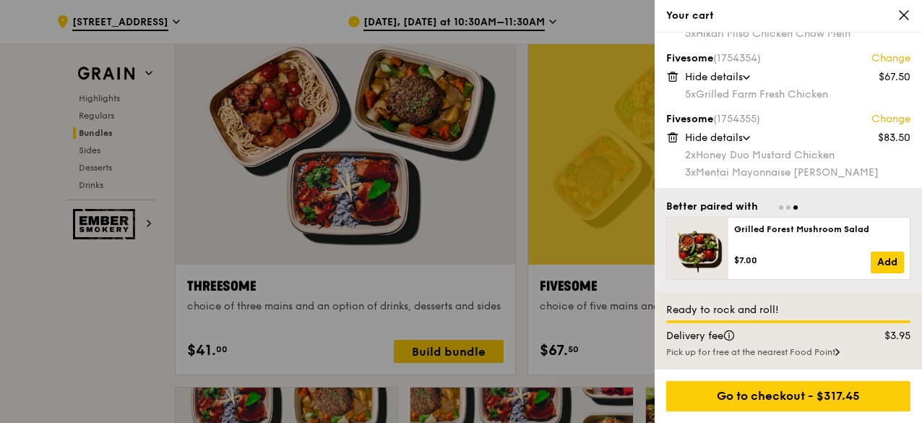
click at [902, 15] on icon at bounding box center [904, 15] width 13 height 13
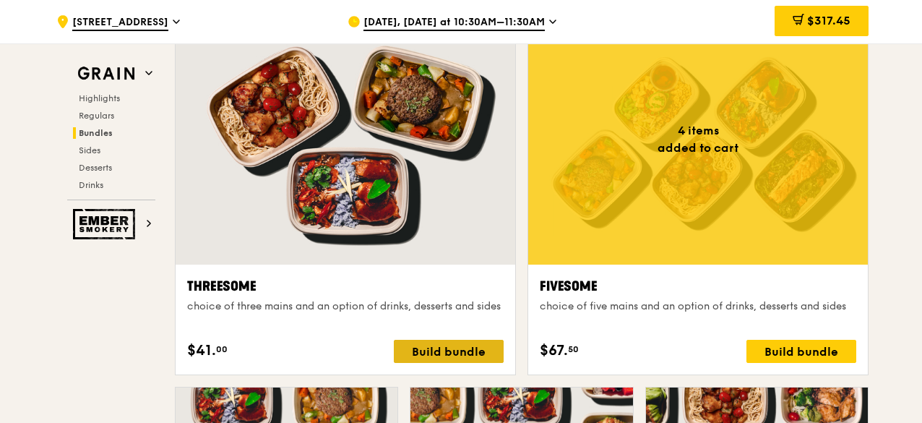
click at [420, 343] on div "Build bundle" at bounding box center [449, 351] width 110 height 23
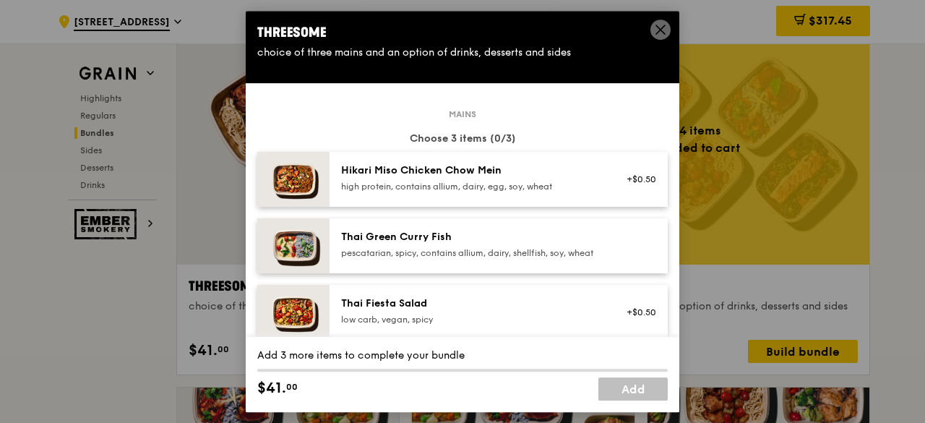
scroll to position [145, 0]
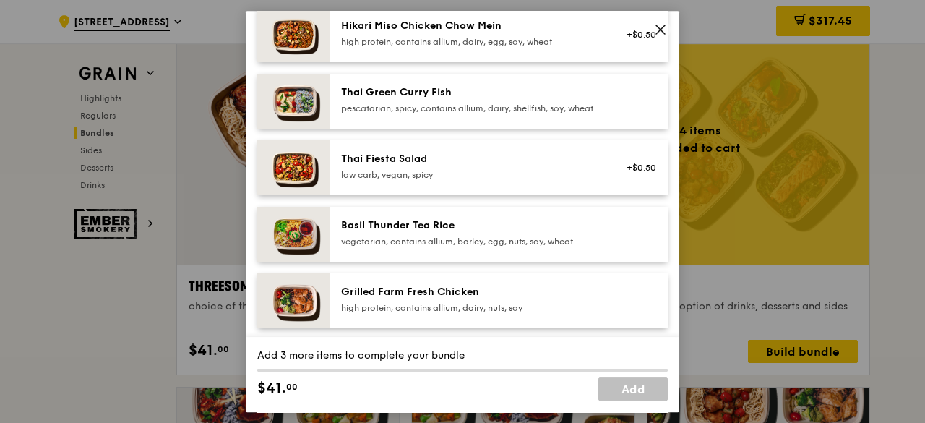
click at [400, 246] on div "vegetarian, contains allium, barley, egg, nuts, soy, wheat" at bounding box center [470, 242] width 259 height 12
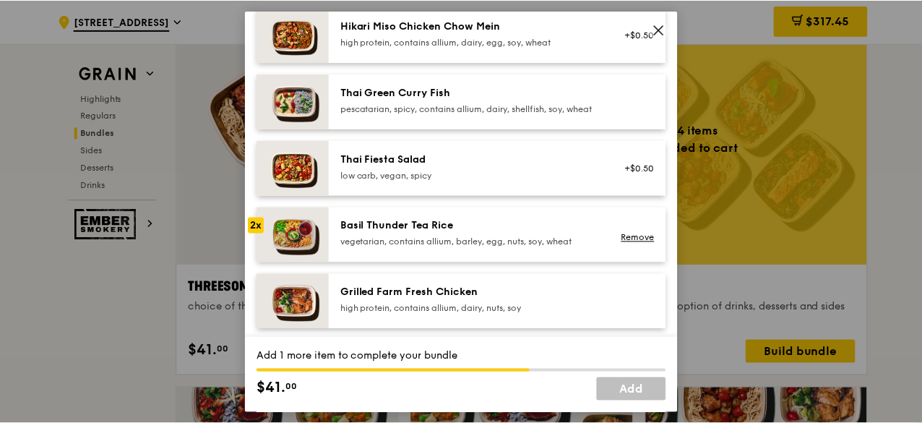
scroll to position [217, 0]
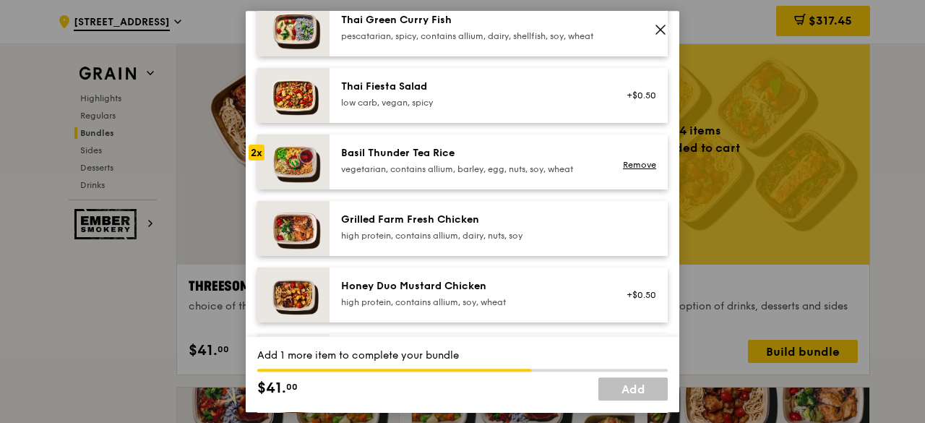
click at [440, 307] on div "Honey Duo Mustard Chicken high protein, contains allium, soy, wheat" at bounding box center [470, 293] width 259 height 29
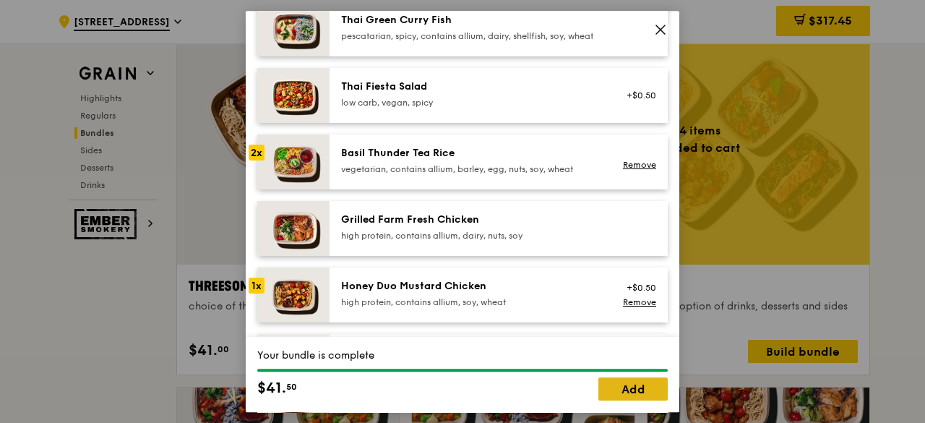
click at [630, 387] on link "Add" at bounding box center [632, 388] width 69 height 23
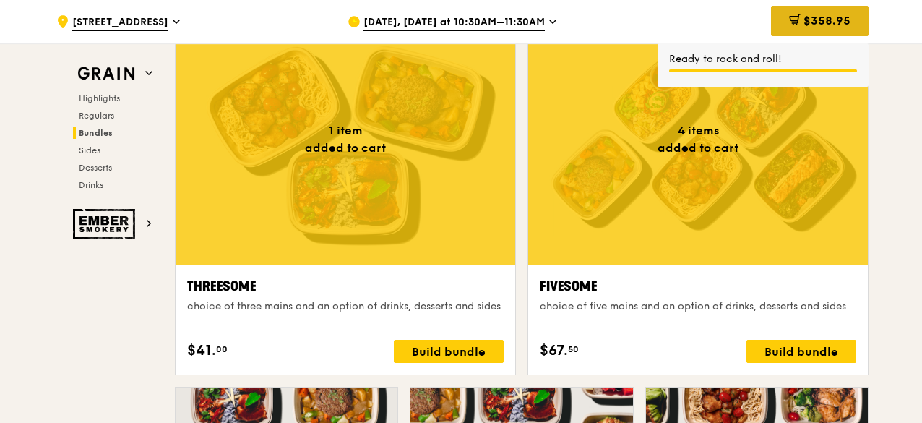
click at [799, 21] on icon at bounding box center [795, 20] width 12 height 12
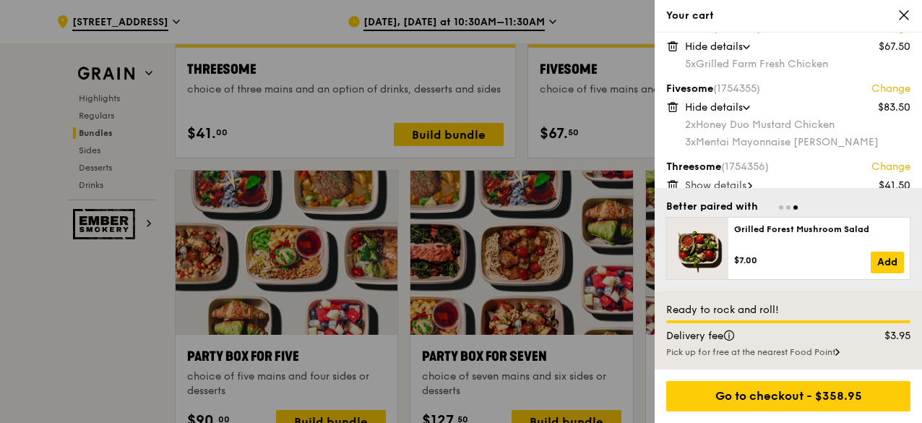
scroll to position [2819, 0]
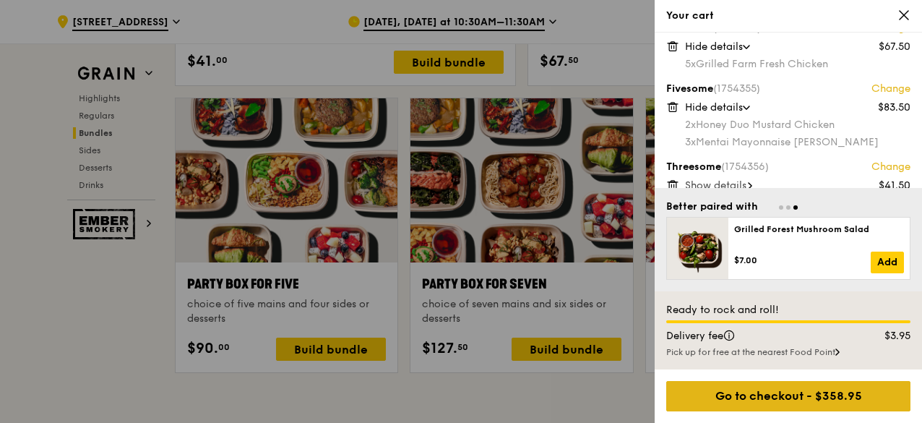
click at [772, 390] on div "Go to checkout - $358.95" at bounding box center [788, 396] width 244 height 30
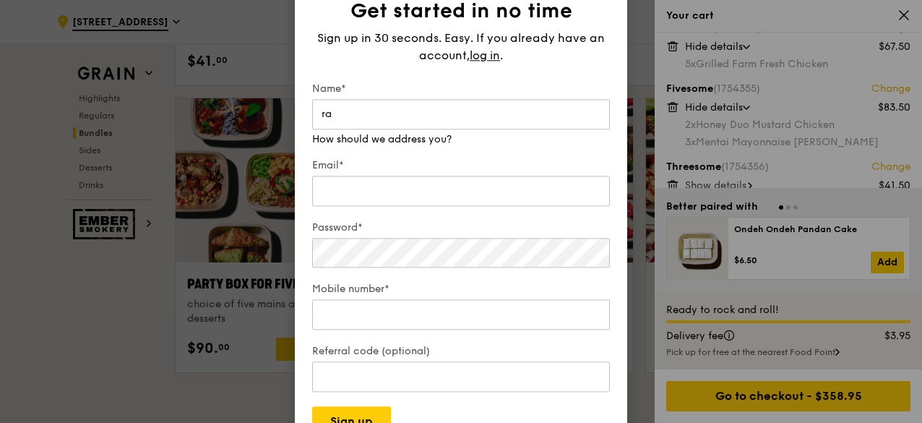
type input "r"
type input "Rachel Choi"
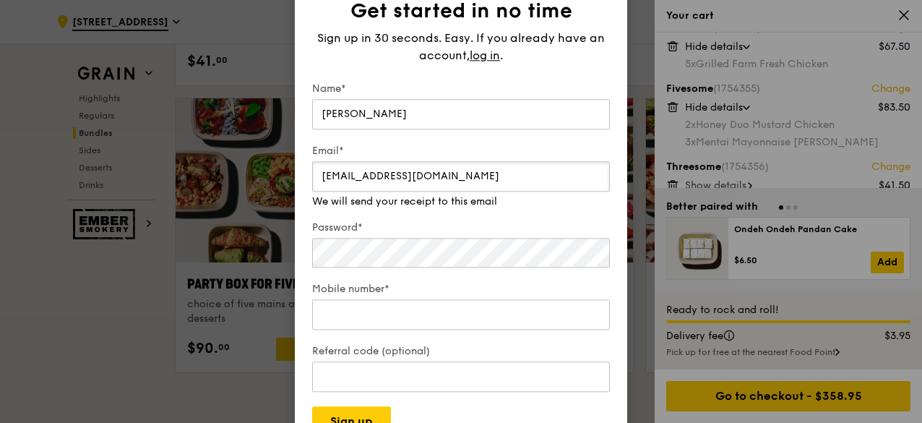
type input "rachelchoi@nus.edu.sg"
click at [558, 259] on div "Password*" at bounding box center [461, 245] width 298 height 50
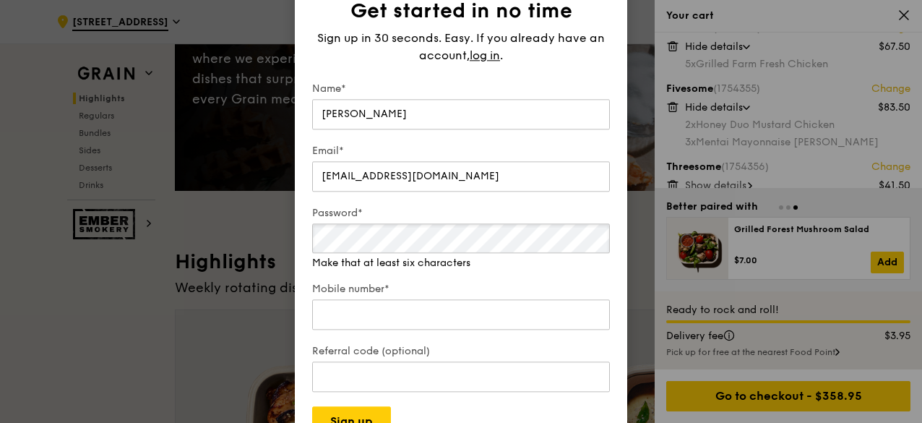
scroll to position [0, 0]
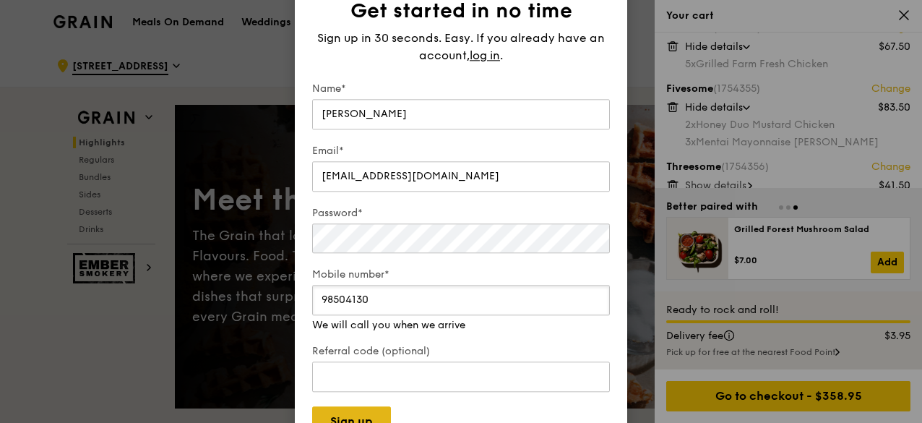
type input "98504130"
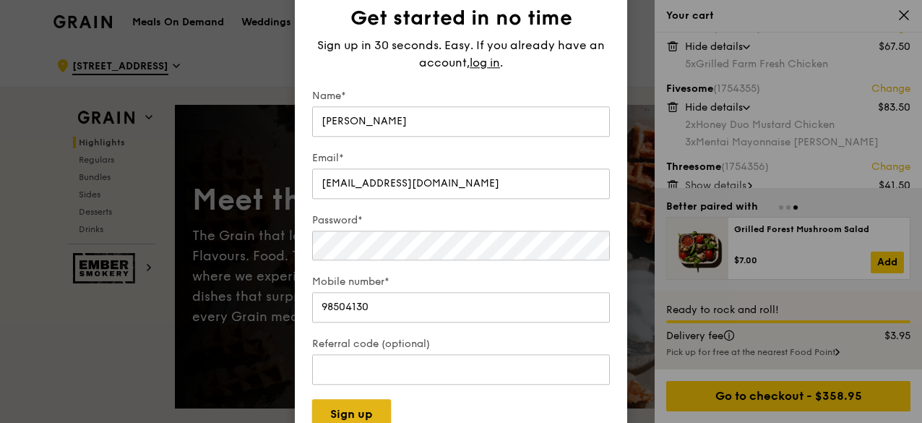
click at [343, 414] on button "Sign up" at bounding box center [351, 414] width 79 height 30
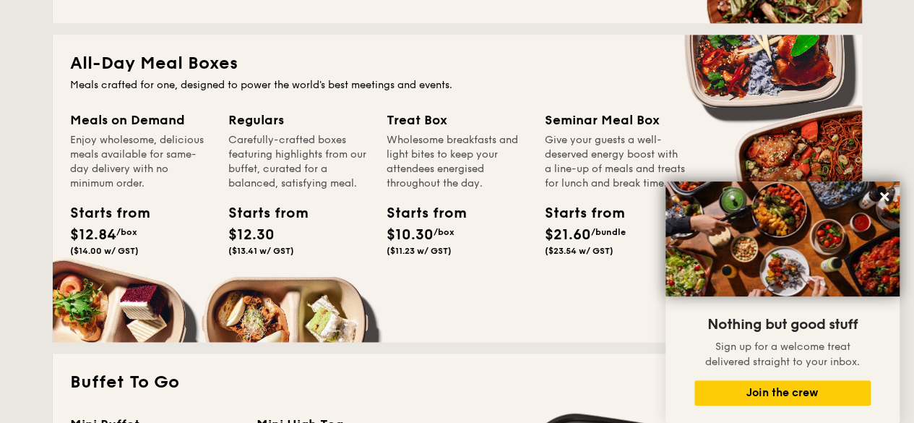
scroll to position [1156, 0]
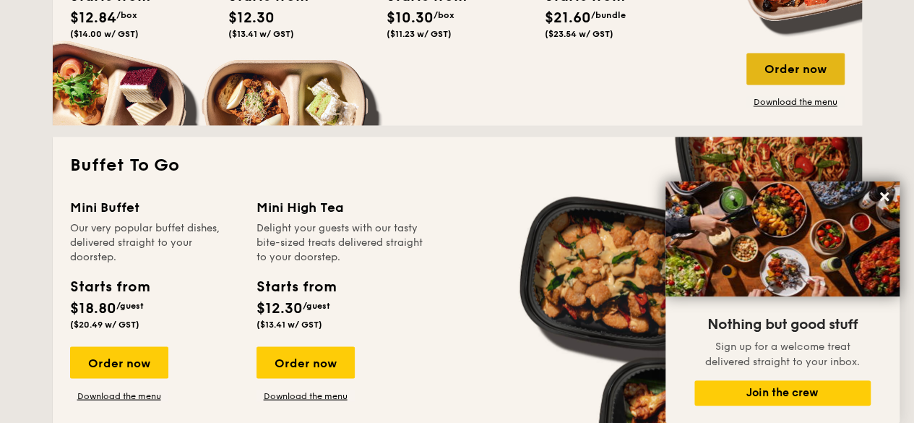
click at [803, 63] on div "Order now" at bounding box center [796, 69] width 98 height 32
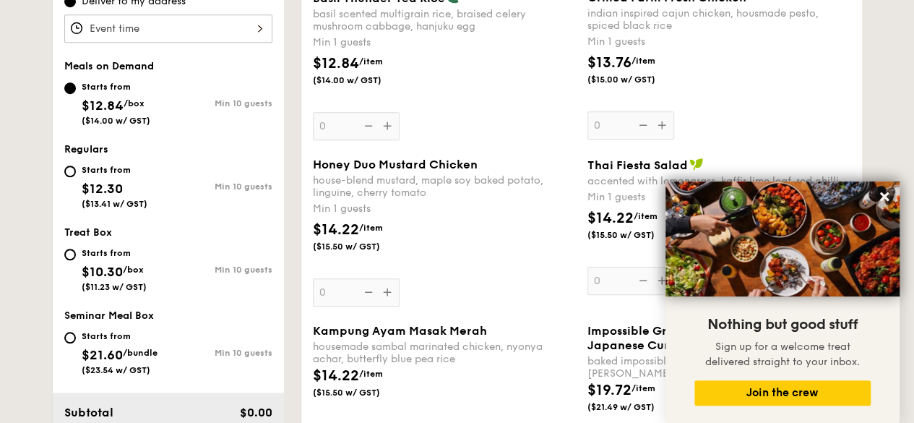
scroll to position [434, 0]
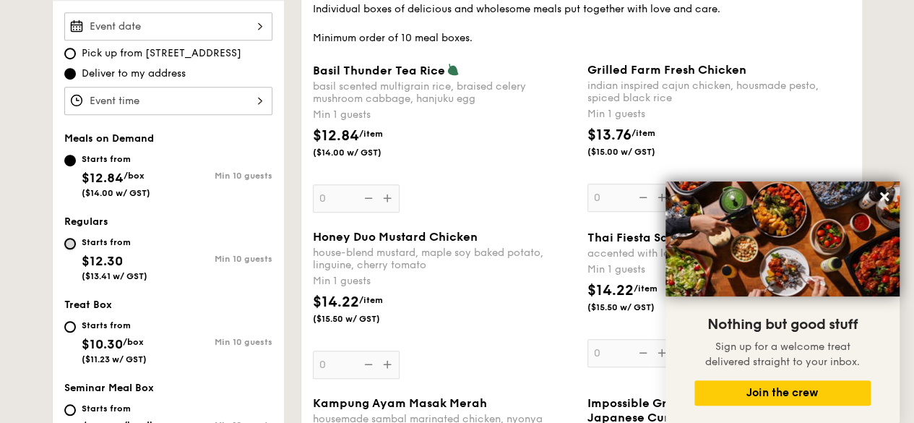
click at [69, 244] on input "Starts from $12.30 ($13.41 w/ GST) Min 10 guests" at bounding box center [70, 244] width 12 height 12
radio input "true"
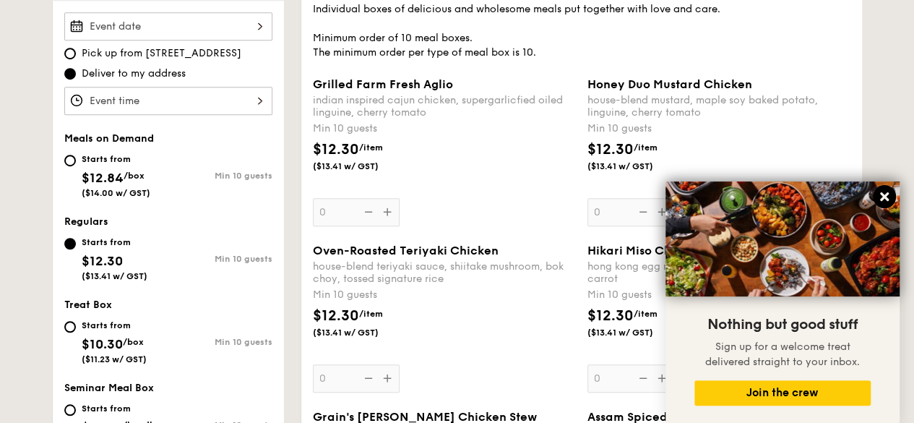
click at [883, 191] on icon at bounding box center [884, 196] width 13 height 13
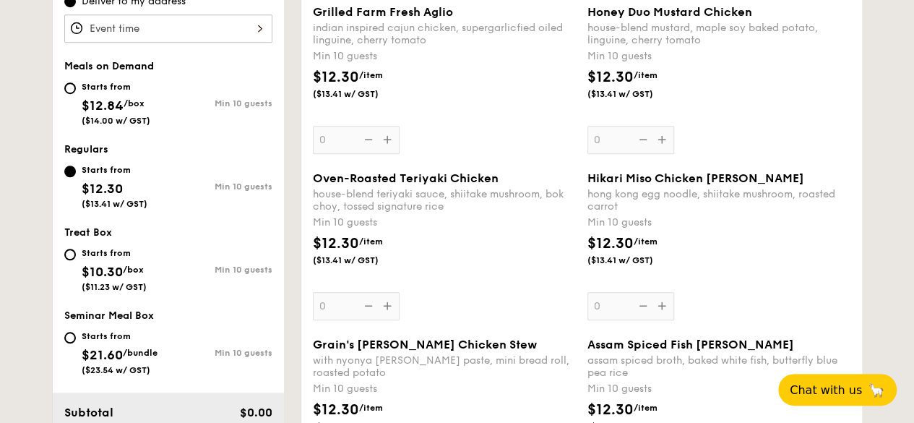
scroll to position [361, 0]
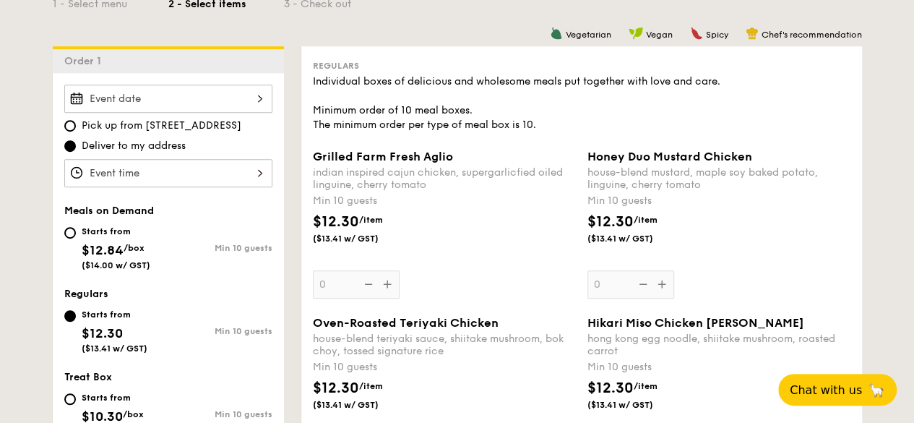
click at [379, 280] on div "Grilled Farm Fresh Aglio indian inspired cajun chicken, supergarlicfied oiled l…" at bounding box center [444, 224] width 263 height 149
click at [379, 280] on input "0" at bounding box center [356, 284] width 87 height 28
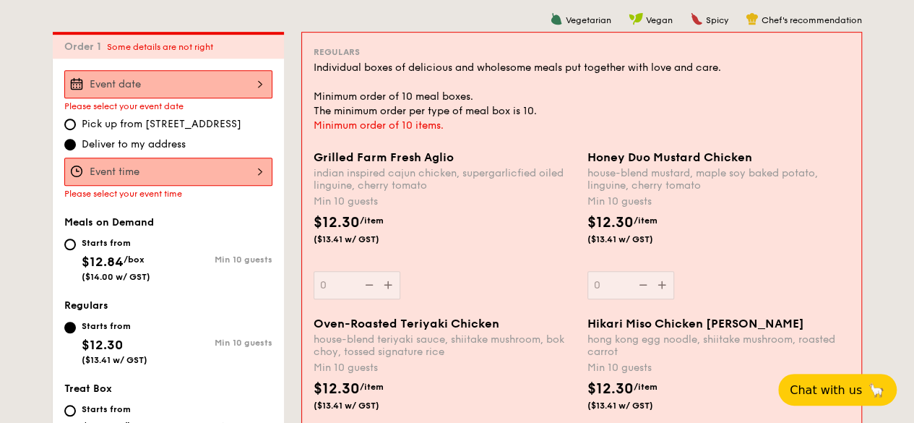
scroll to position [386, 0]
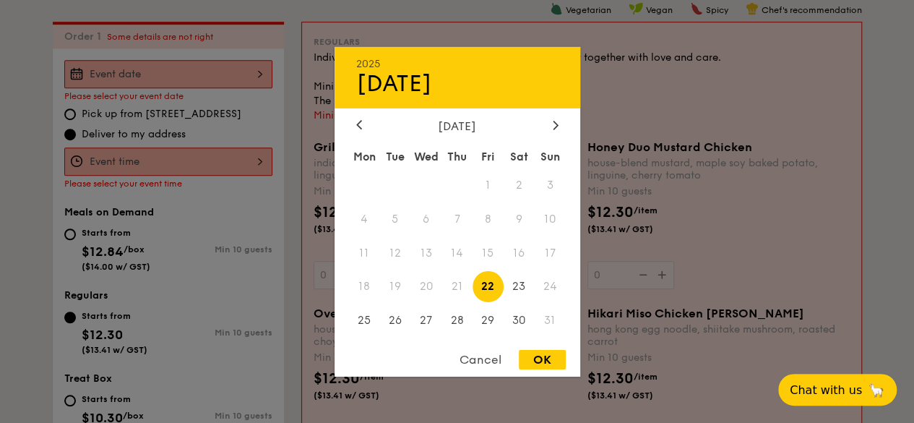
click at [189, 80] on div "2025 Aug 22 August 2025 Mon Tue Wed Thu Fri Sat Sun 1 2 3 4 5 6 7 8 9 10 11 12 …" at bounding box center [168, 74] width 208 height 28
click at [581, 239] on div at bounding box center [457, 211] width 914 height 423
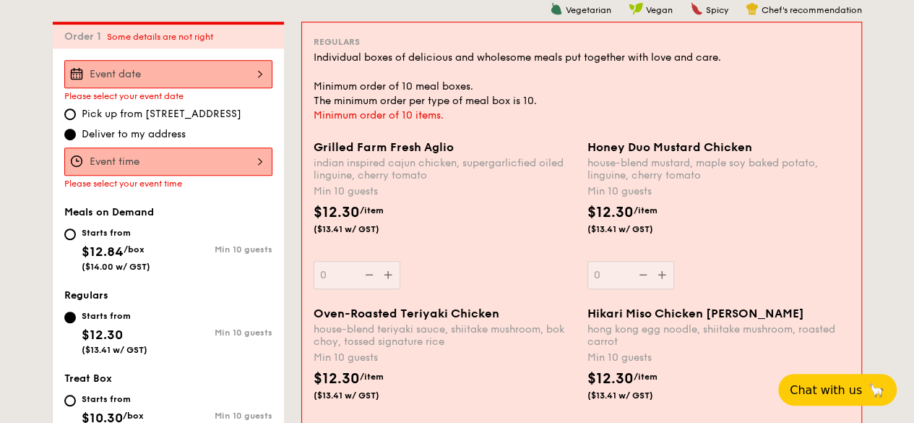
scroll to position [97, 0]
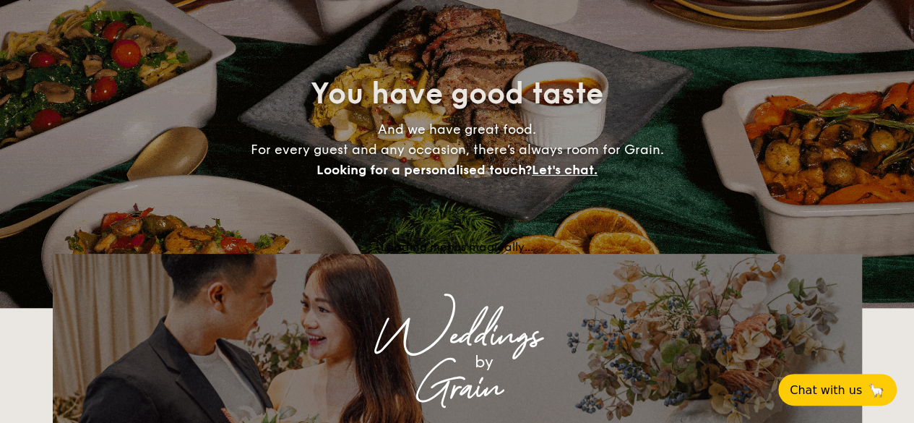
scroll to position [2736, 0]
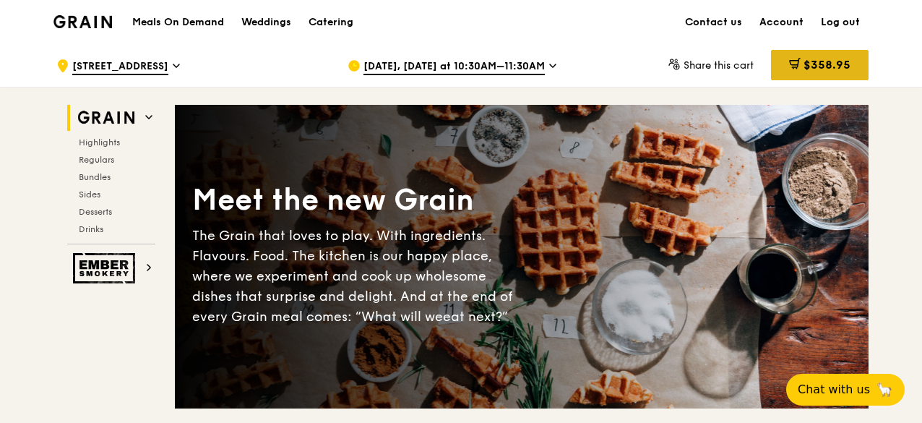
click at [863, 60] on div "$358.95" at bounding box center [820, 65] width 98 height 30
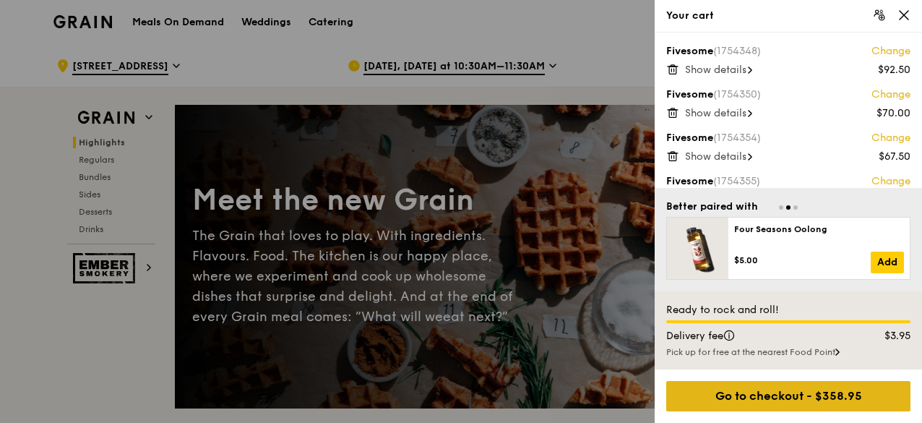
click at [814, 394] on div "Go to checkout - $358.95" at bounding box center [788, 396] width 244 height 30
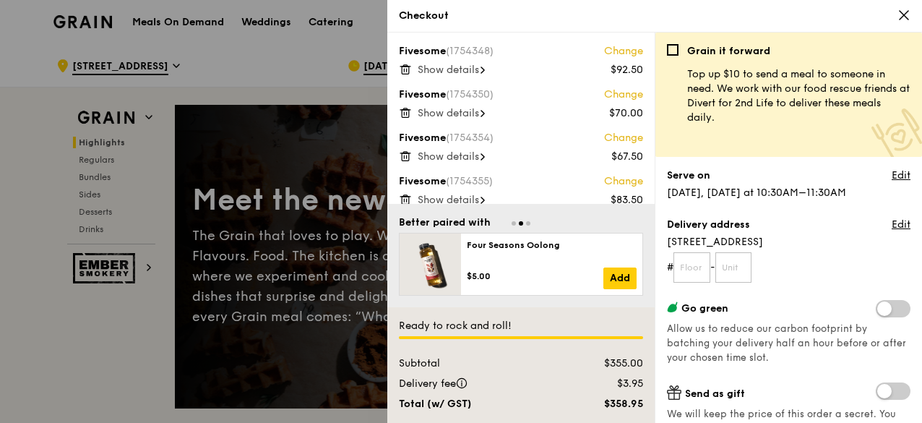
scroll to position [145, 0]
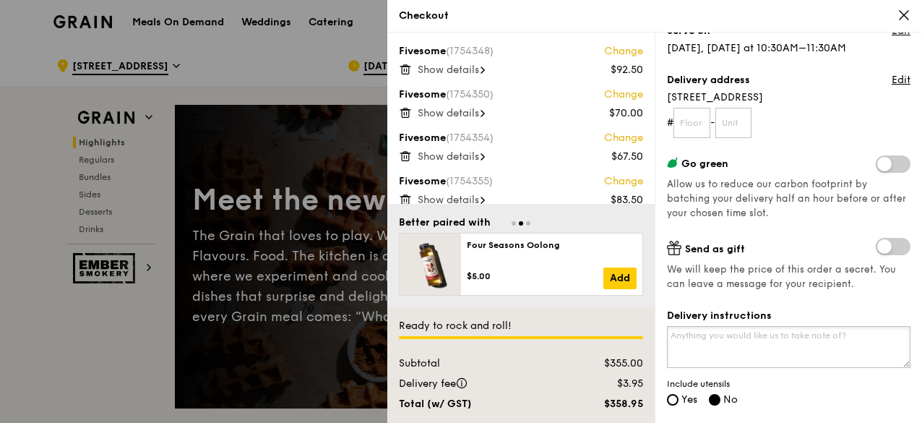
click at [798, 340] on textarea "Delivery instructions" at bounding box center [789, 347] width 244 height 42
paste textarea "WELCOMEFEAST"
type textarea "WELCOMEFEAST"
click at [673, 400] on input "Yes" at bounding box center [673, 400] width 12 height 12
radio input "true"
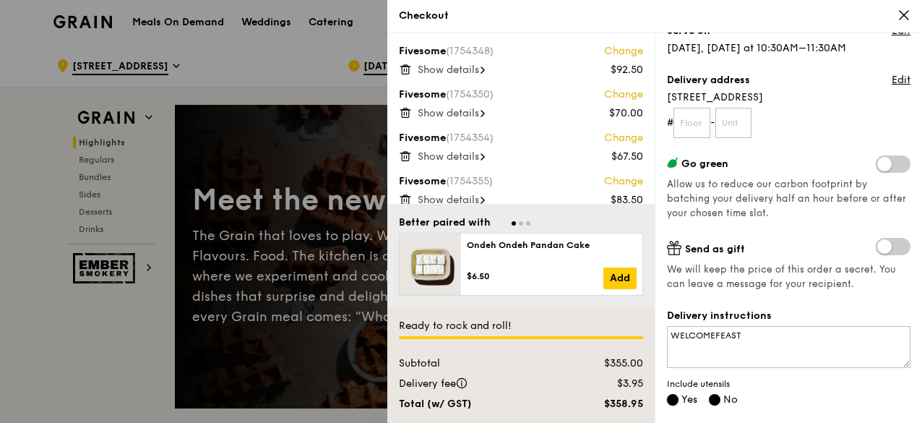
radio input "false"
click at [698, 116] on input "text" at bounding box center [692, 123] width 37 height 30
type input "6"
type input "48"
click at [845, 103] on span "[STREET_ADDRESS]" at bounding box center [789, 97] width 244 height 14
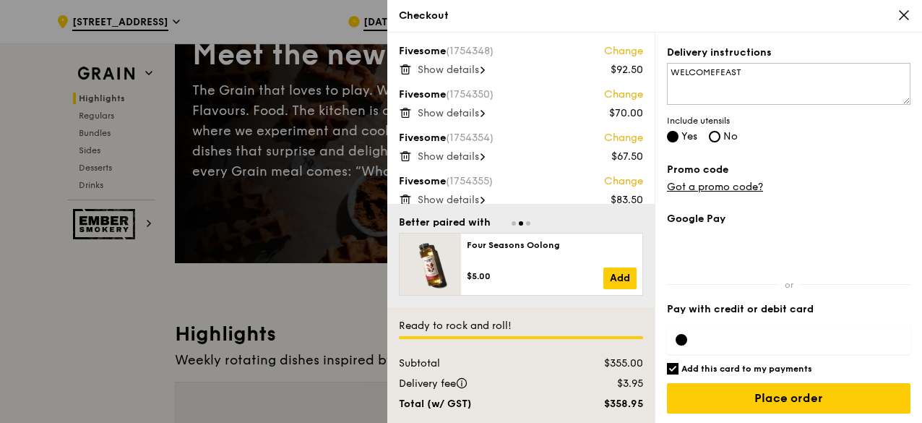
click at [688, 360] on div at bounding box center [789, 340] width 244 height 46
click at [675, 366] on input "Add this card to my payments" at bounding box center [673, 369] width 12 height 12
checkbox input "false"
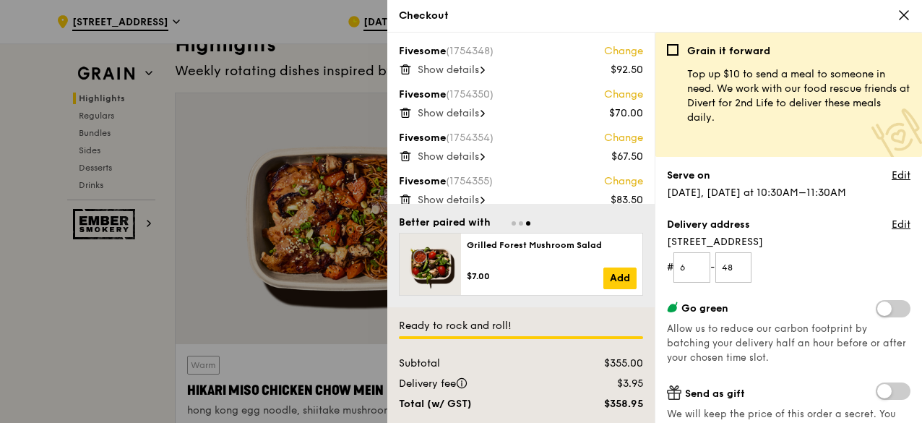
scroll to position [408, 0]
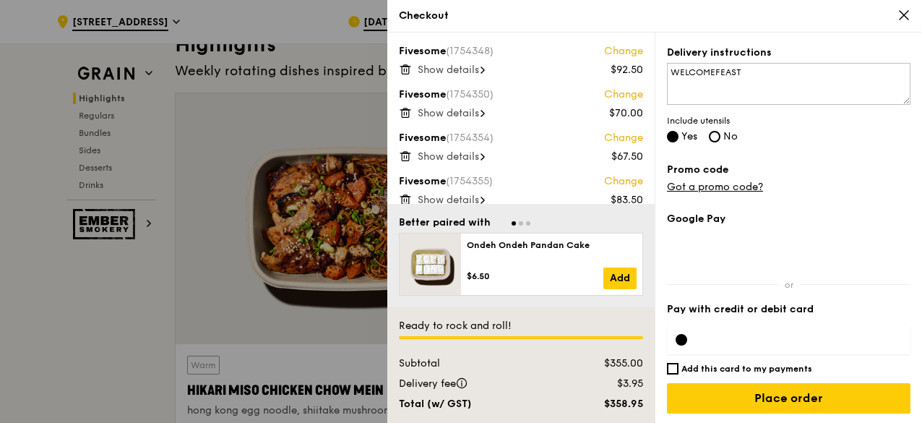
click at [847, 156] on div "Grain it forward Top up $10 to send a meal to someone in need. We work with our…" at bounding box center [788, 228] width 267 height 390
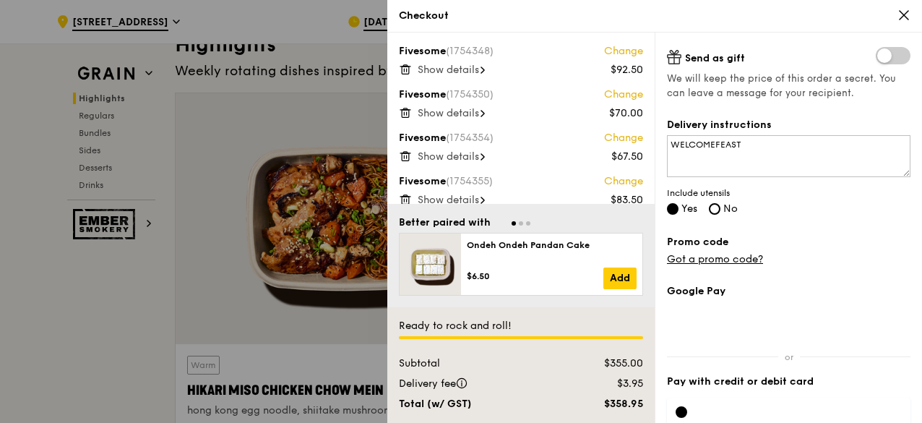
click at [474, 75] on span "Show details" at bounding box center [448, 70] width 61 height 12
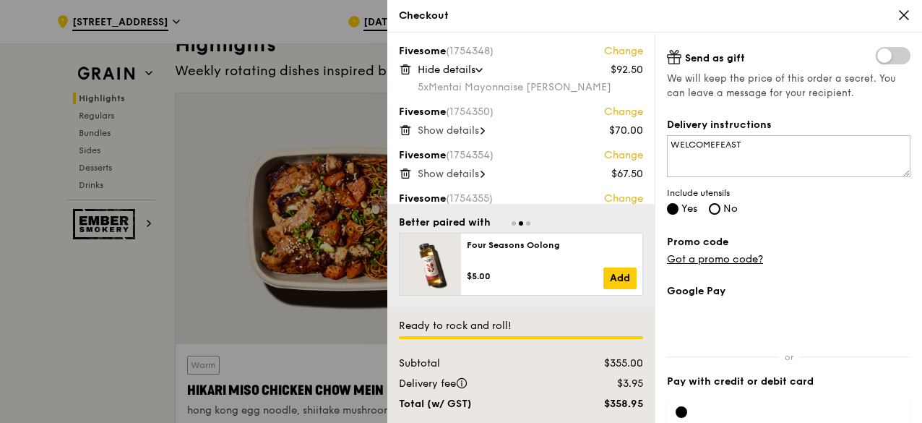
click at [473, 132] on span "Show details" at bounding box center [448, 130] width 61 height 12
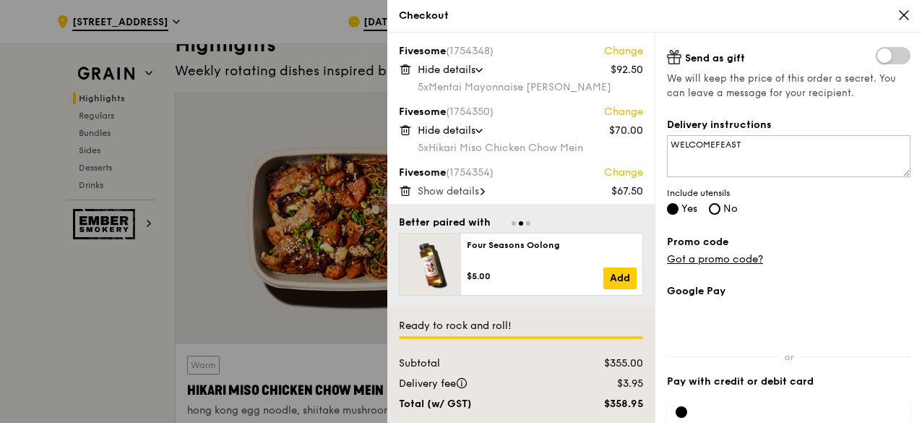
scroll to position [72, 0]
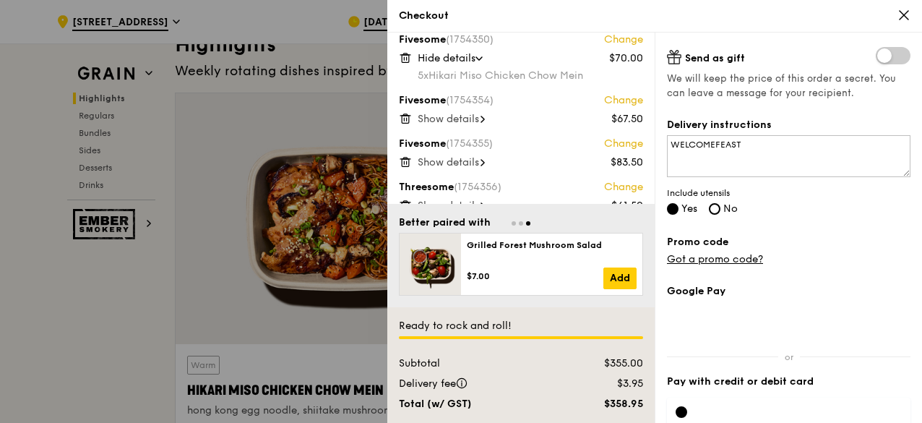
click at [472, 119] on span "Show details" at bounding box center [448, 119] width 61 height 12
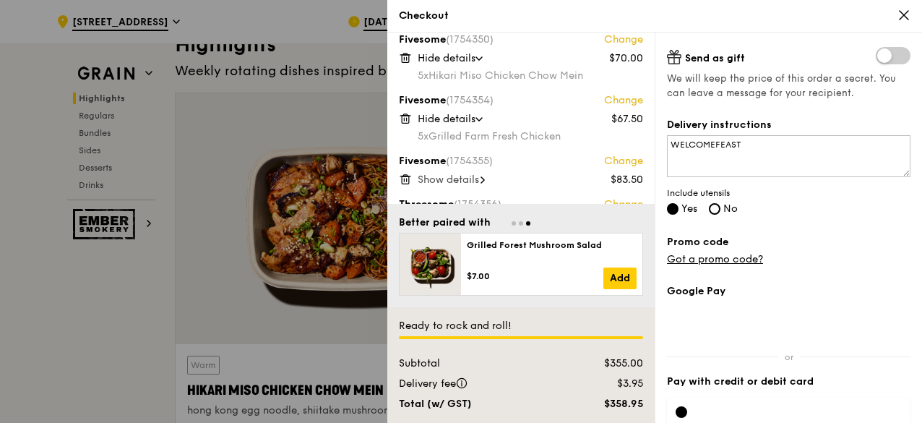
click at [467, 182] on span "Show details" at bounding box center [448, 179] width 61 height 12
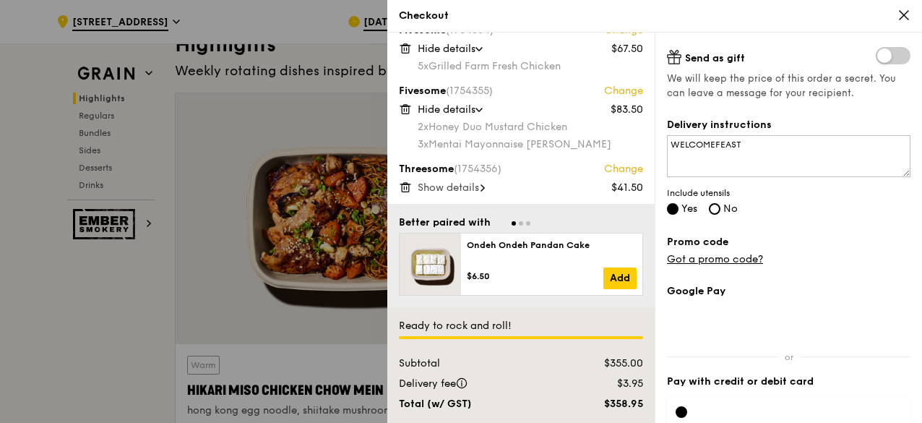
click at [476, 189] on span "Show details" at bounding box center [448, 187] width 61 height 12
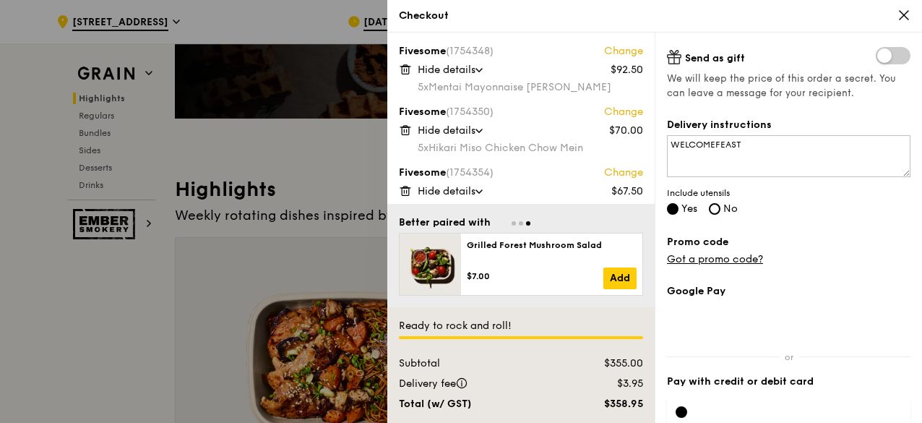
scroll to position [217, 0]
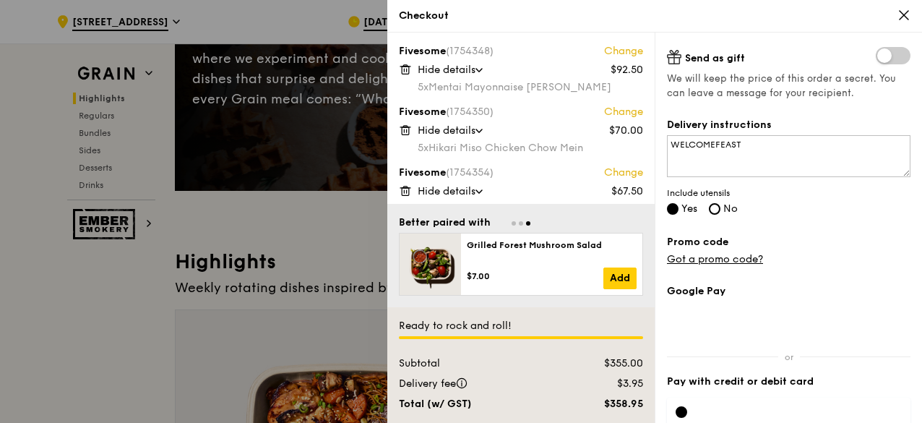
drag, startPoint x: 655, startPoint y: 92, endPoint x: 652, endPoint y: 99, distance: 7.8
click at [652, 99] on div "Fivesome (1754348) Change $92.50 Hide details 5x Mentai Mayonnaise Aburi Salmon…" at bounding box center [654, 228] width 535 height 390
click at [609, 91] on div "5x Mentai Mayonnaise Aburi Salmon" at bounding box center [531, 87] width 226 height 14
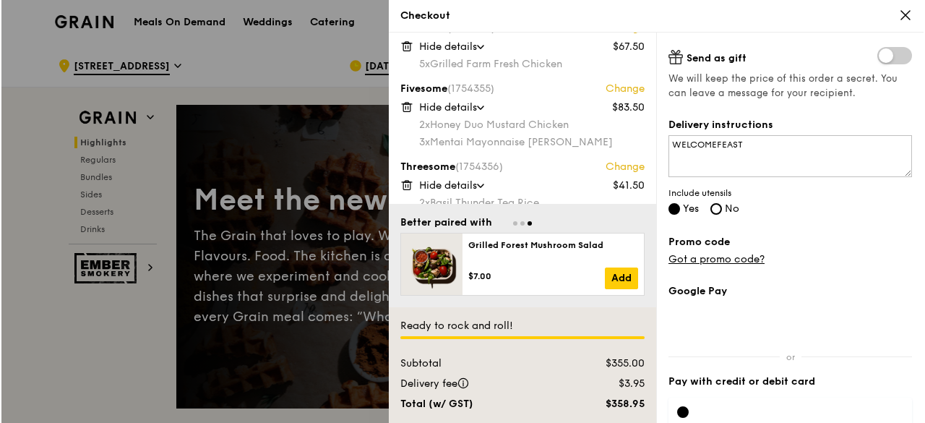
scroll to position [177, 0]
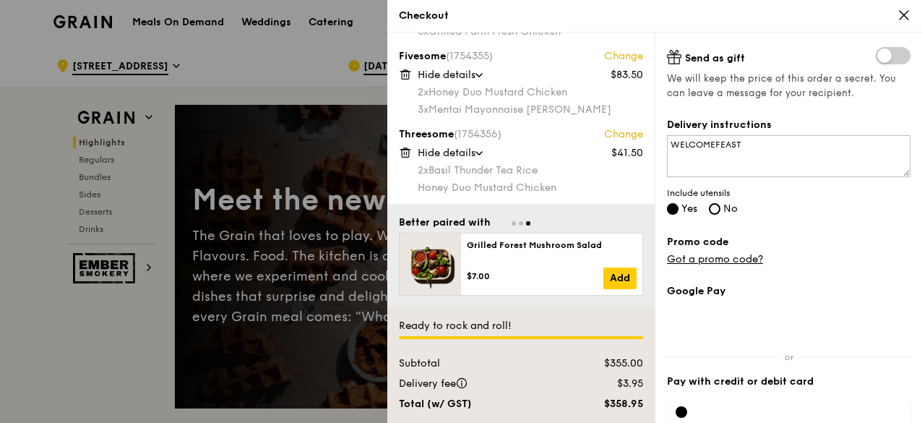
click at [624, 130] on link "Change" at bounding box center [623, 134] width 39 height 14
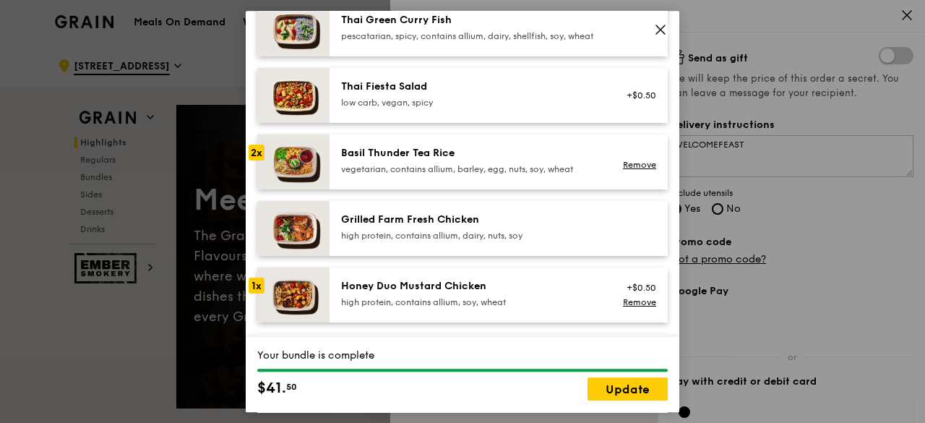
scroll to position [289, 0]
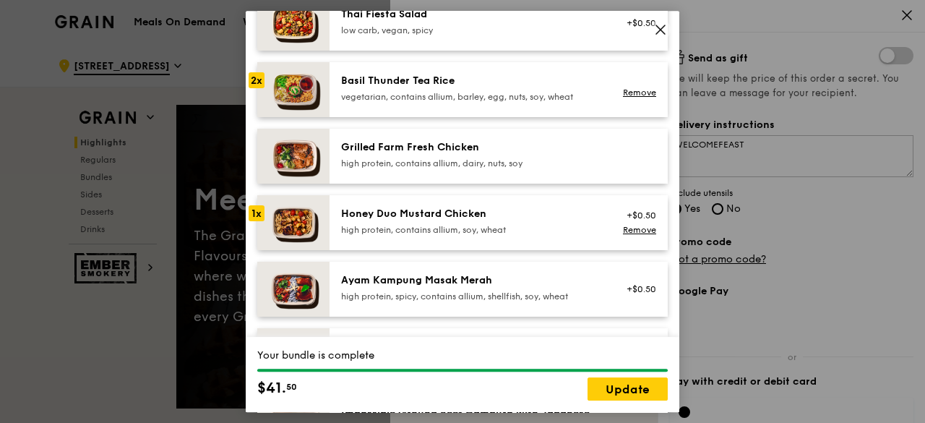
click at [574, 239] on div "Honey Duo Mustard Chicken high protein, contains allium, soy, wheat" at bounding box center [470, 223] width 277 height 32
click at [252, 221] on div "1x" at bounding box center [257, 213] width 16 height 16
click at [594, 231] on div "Honey Duo Mustard Chicken high protein, contains allium, soy, wheat" at bounding box center [470, 223] width 277 height 32
click at [635, 235] on link "Remove" at bounding box center [639, 230] width 33 height 10
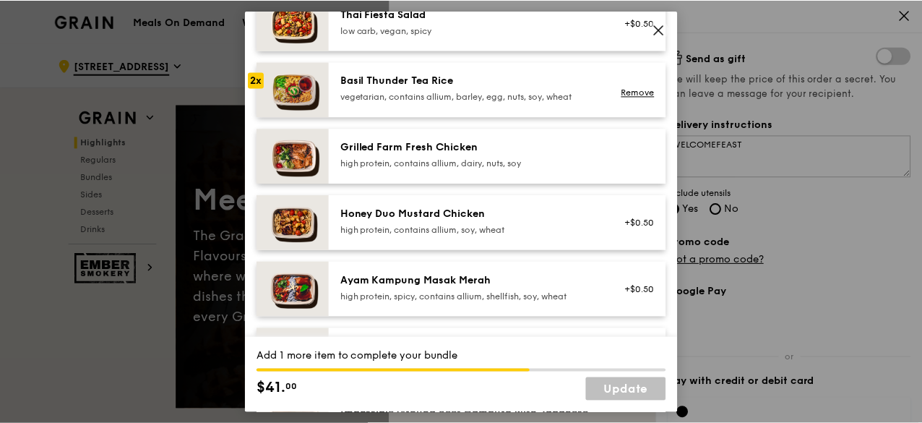
scroll to position [506, 0]
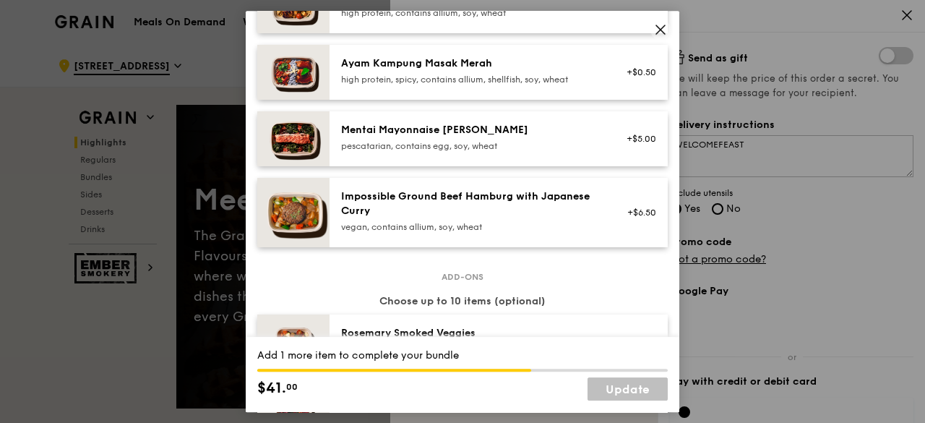
click at [535, 155] on div "Mentai Mayonnaise [PERSON_NAME] pescatarian, contains egg, soy, wheat" at bounding box center [470, 139] width 277 height 32
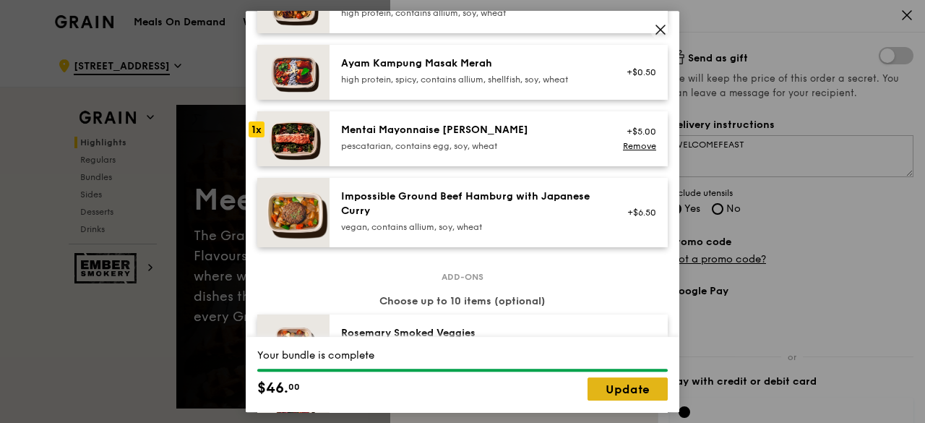
click at [635, 387] on link "Update" at bounding box center [628, 388] width 80 height 23
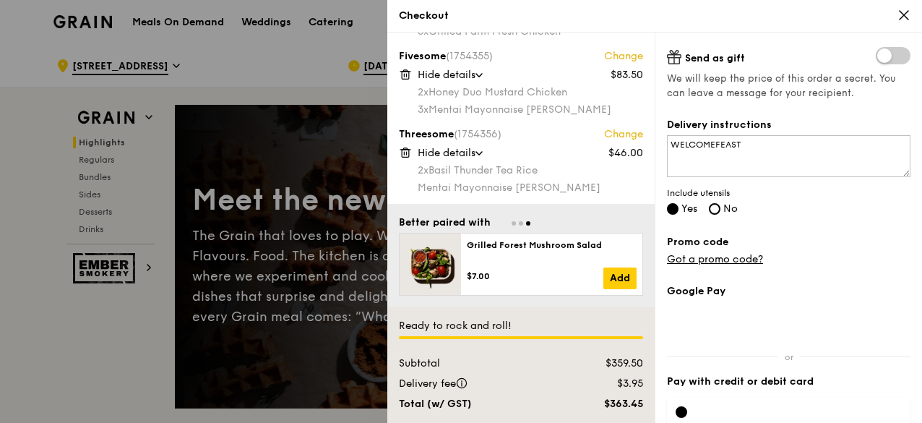
scroll to position [408, 0]
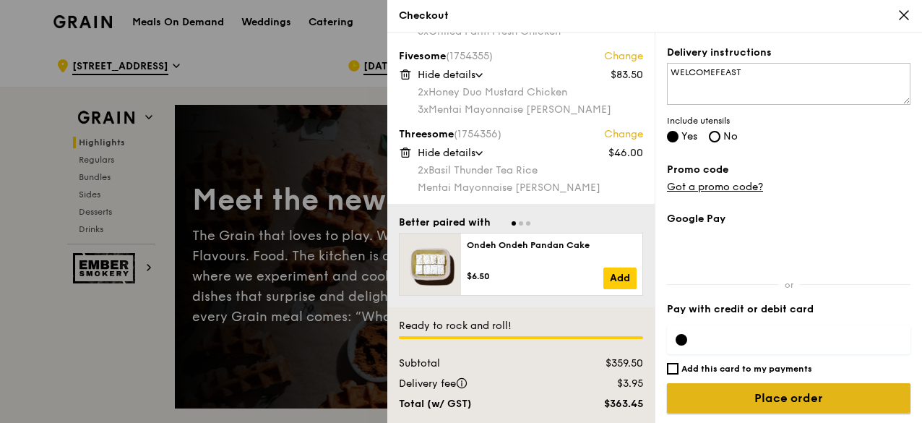
click at [804, 400] on input "Place order" at bounding box center [789, 398] width 244 height 30
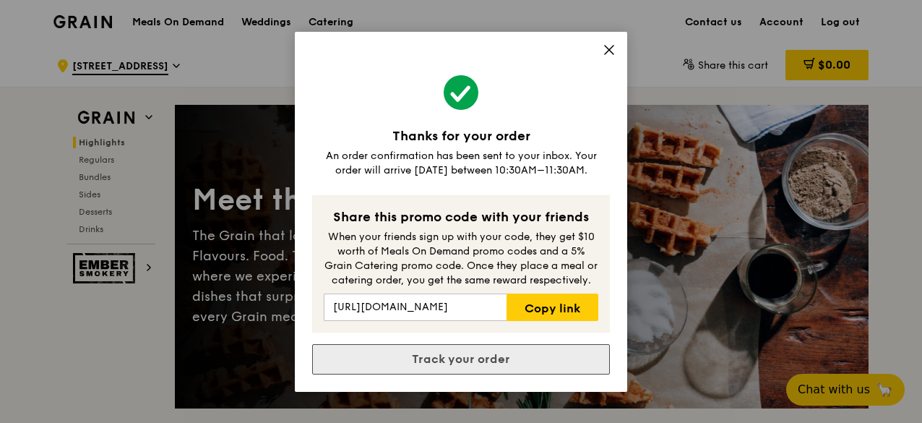
click at [454, 356] on link "Track your order" at bounding box center [461, 359] width 298 height 30
